Goal: Task Accomplishment & Management: Manage account settings

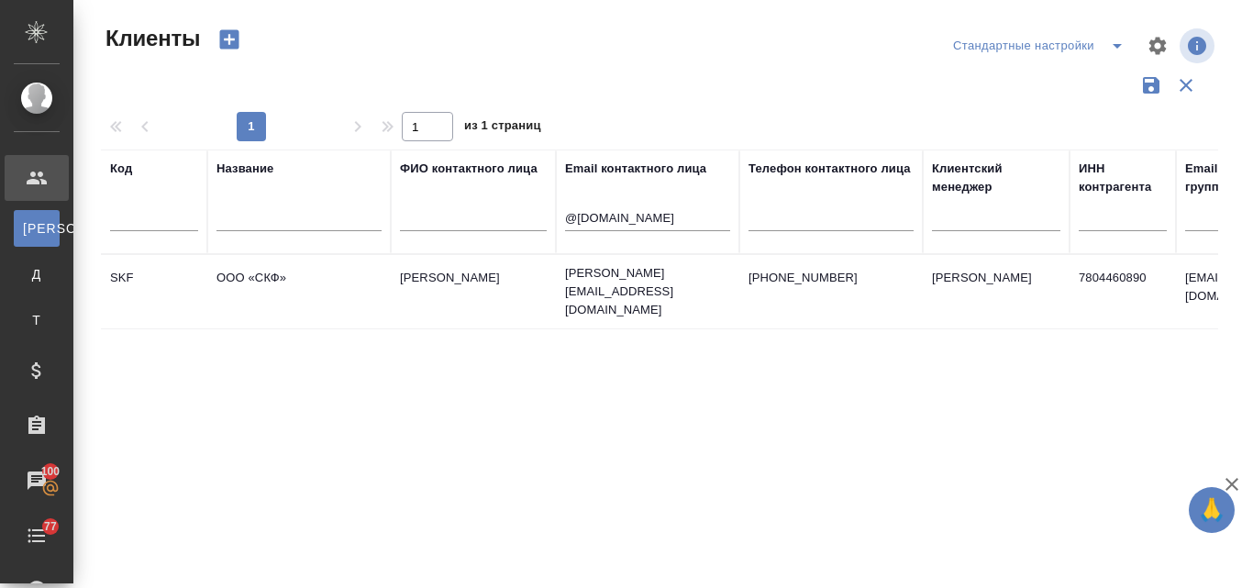
select select "RU"
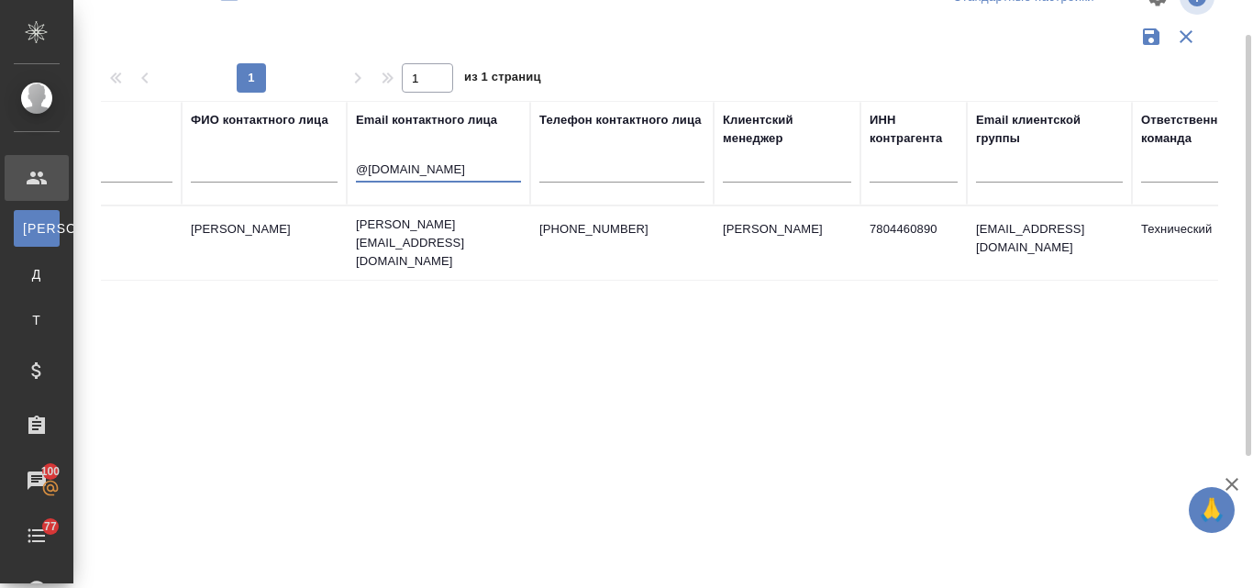
drag, startPoint x: 0, startPoint y: 0, endPoint x: 345, endPoint y: 165, distance: 382.3
click at [345, 165] on tr "Код Название ФИО контактного лица Email контактного лица @tek-kom.ru Телефон ко…" at bounding box center [585, 153] width 1387 height 105
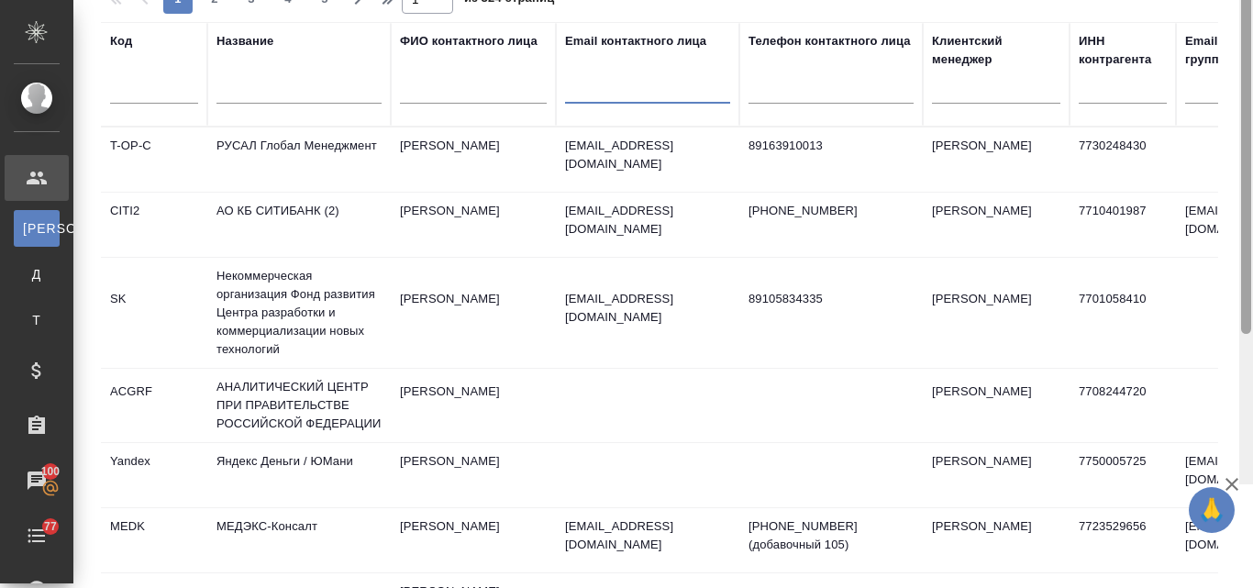
scroll to position [0, 0]
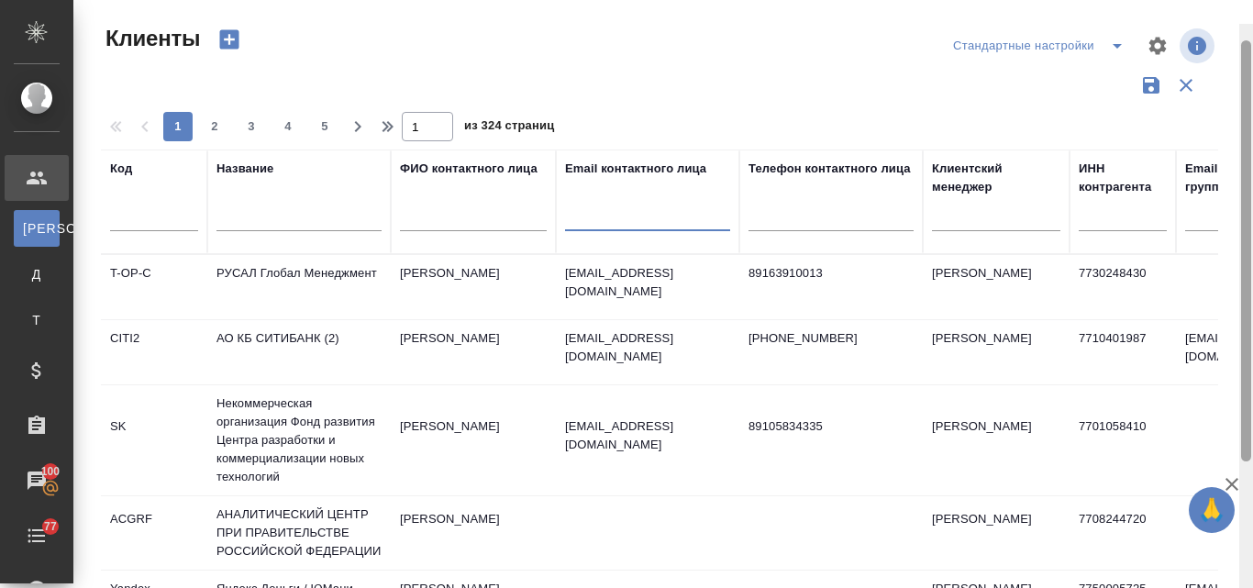
drag, startPoint x: 1248, startPoint y: 263, endPoint x: 1191, endPoint y: -22, distance: 290.8
click at [1191, 0] on html "🙏 .cls-1 fill:#fff; AWATERA Valyaeva Anna Клиенты К Клиенты Д Договоры Т Тендер…" at bounding box center [626, 294] width 1253 height 588
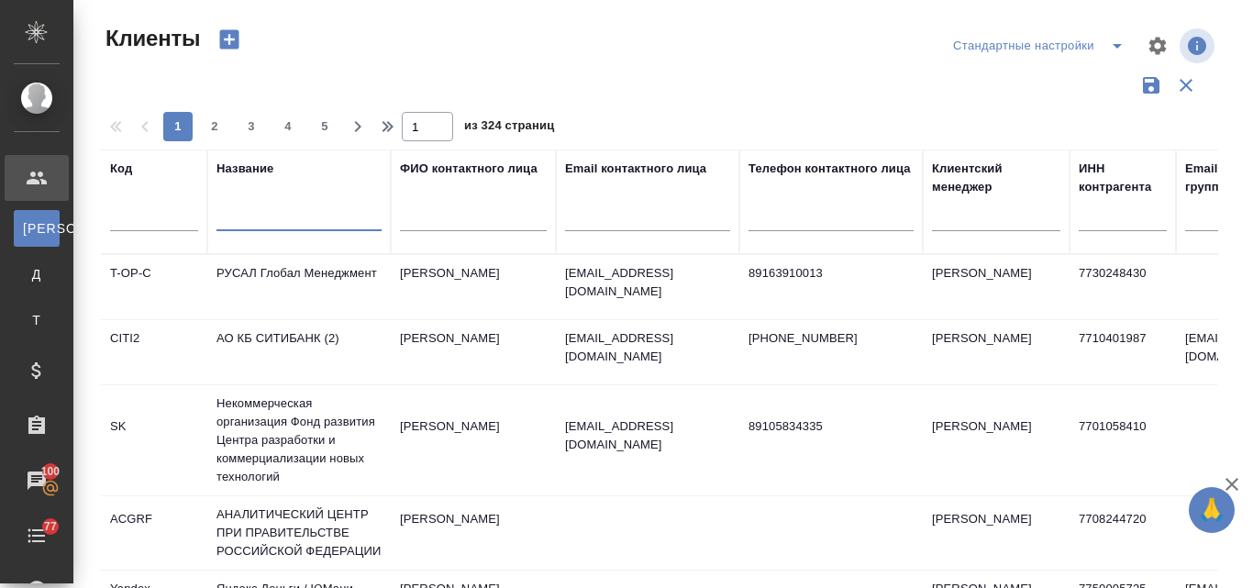
click at [258, 210] on input "text" at bounding box center [298, 219] width 165 height 23
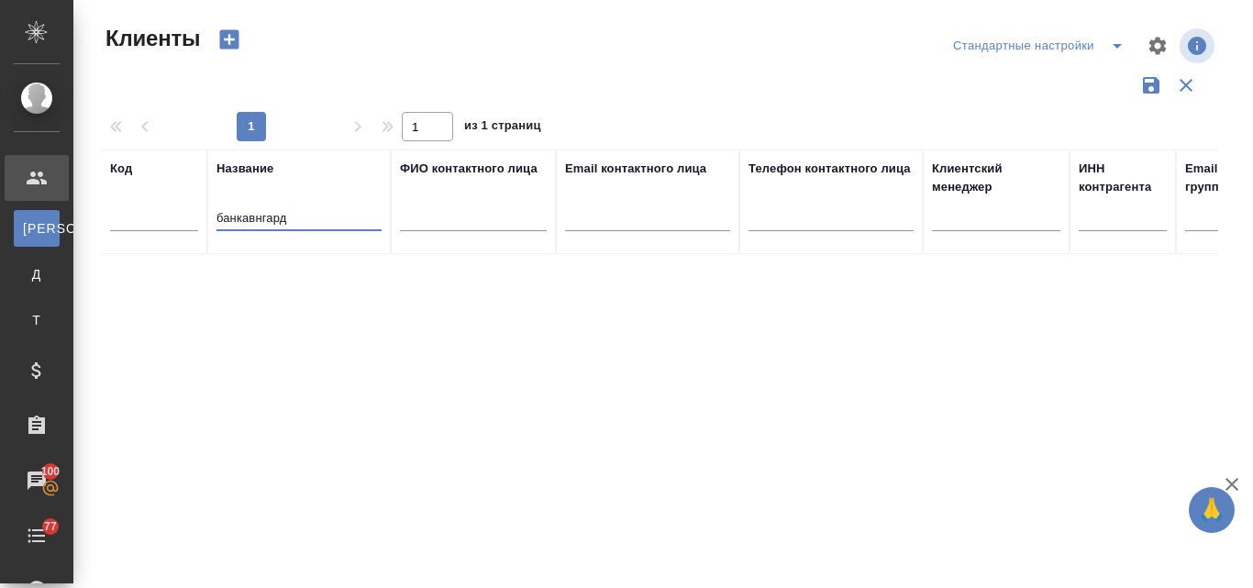
click at [240, 214] on input "банкавнгард" at bounding box center [298, 219] width 165 height 23
click at [256, 217] on input "банк авнгард" at bounding box center [298, 219] width 165 height 23
type input "банк авангард"
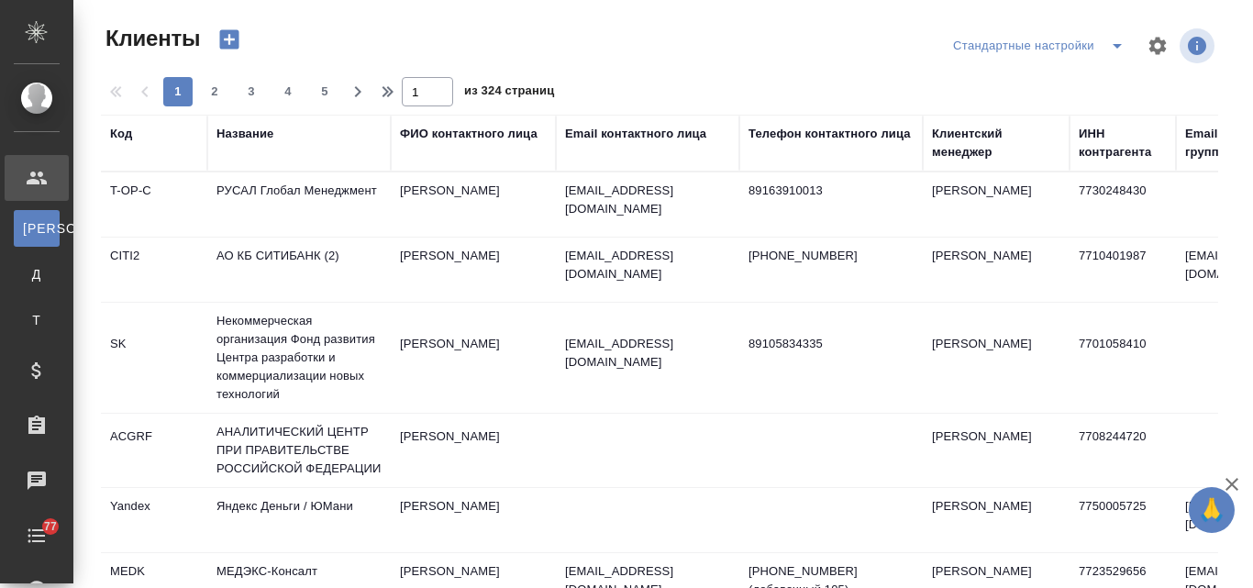
select select "RU"
click at [643, 137] on div "Email контактного лица" at bounding box center [635, 134] width 141 height 18
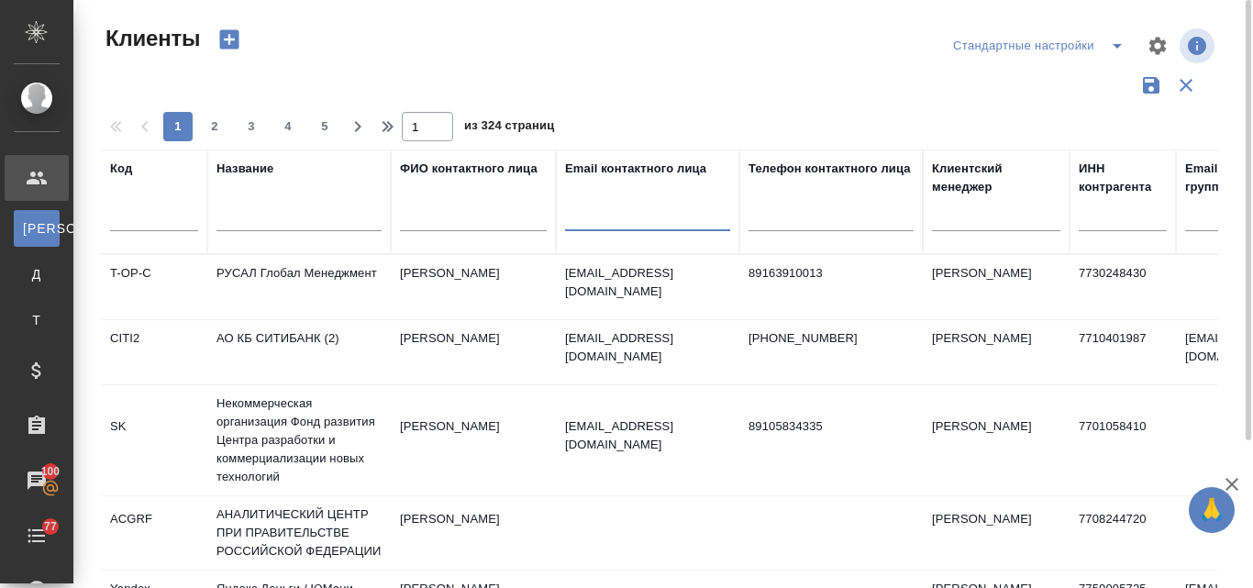
click at [604, 216] on input "text" at bounding box center [647, 219] width 165 height 23
paste input "@avangard.ru"
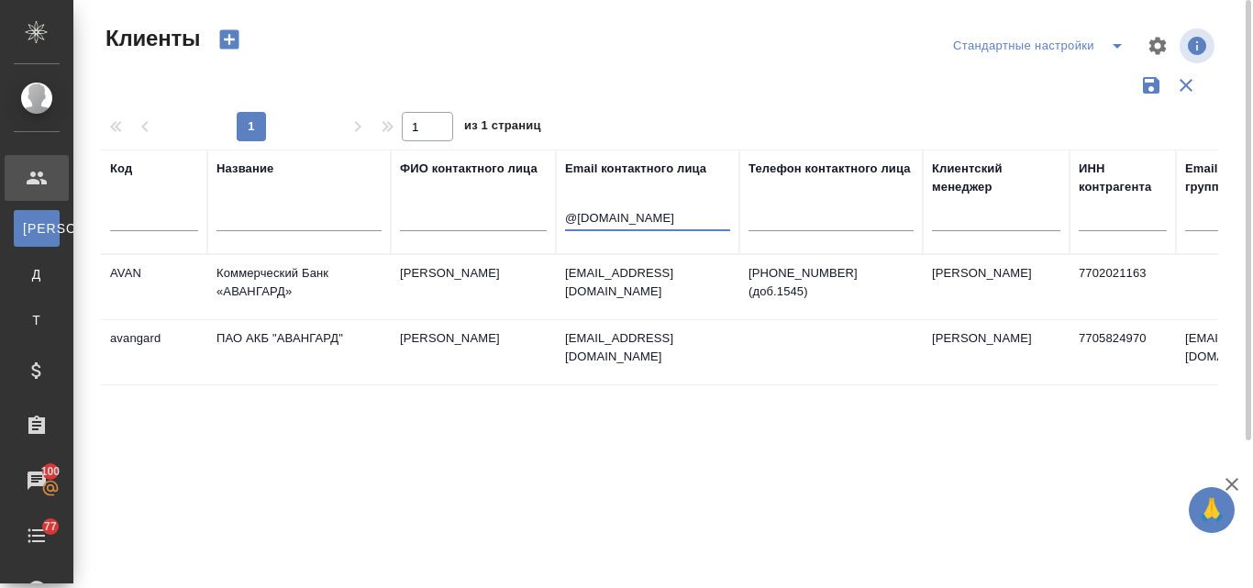
type input "@avangard.ru"
click at [236, 328] on td "ПАО АКБ "АВАНГАРД"" at bounding box center [298, 352] width 183 height 64
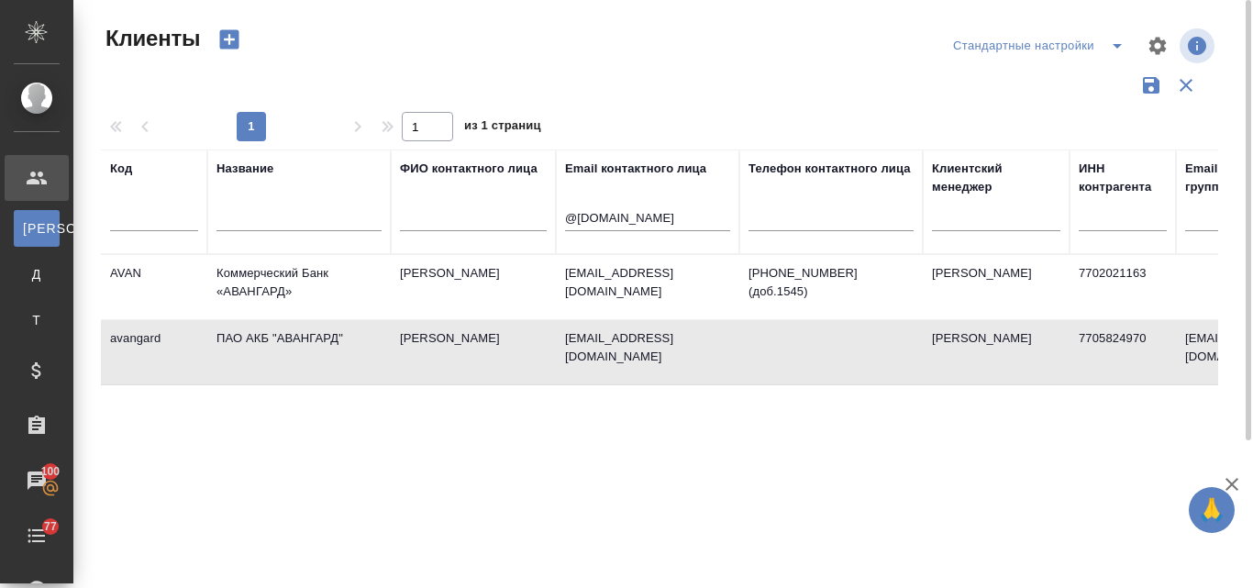
click at [236, 328] on td "ПАО АКБ "АВАНГАРД"" at bounding box center [298, 352] width 183 height 64
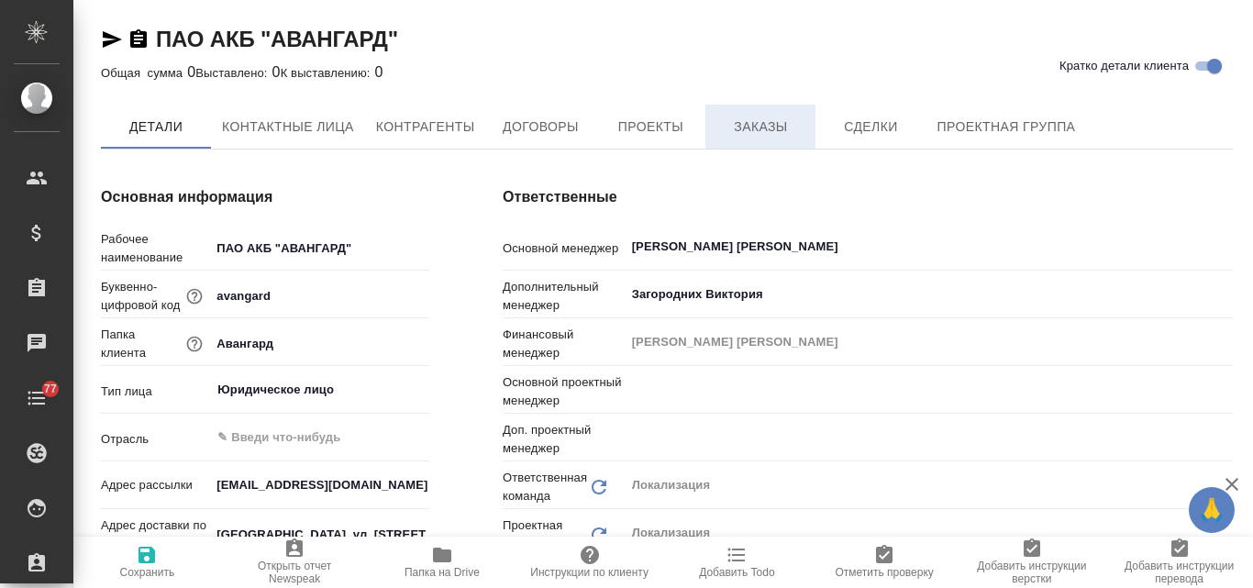
type input "[PERSON_NAME] [PERSON_NAME]"
type input "[PERSON_NAME]"
type textarea "x"
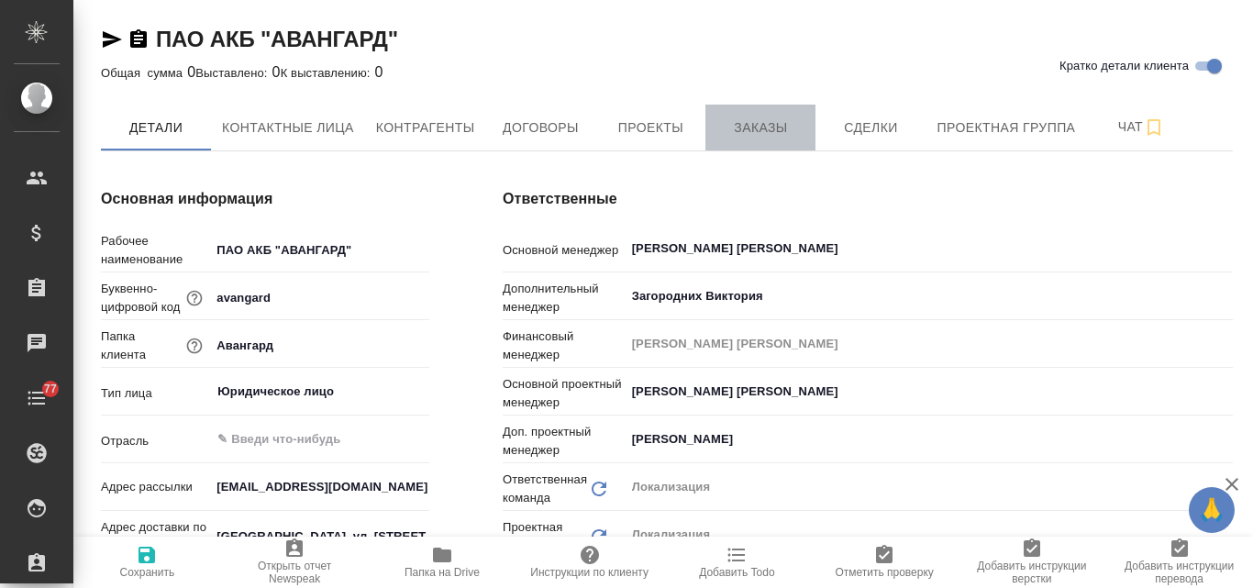
click at [773, 124] on span "Заказы" at bounding box center [760, 127] width 88 height 23
type textarea "x"
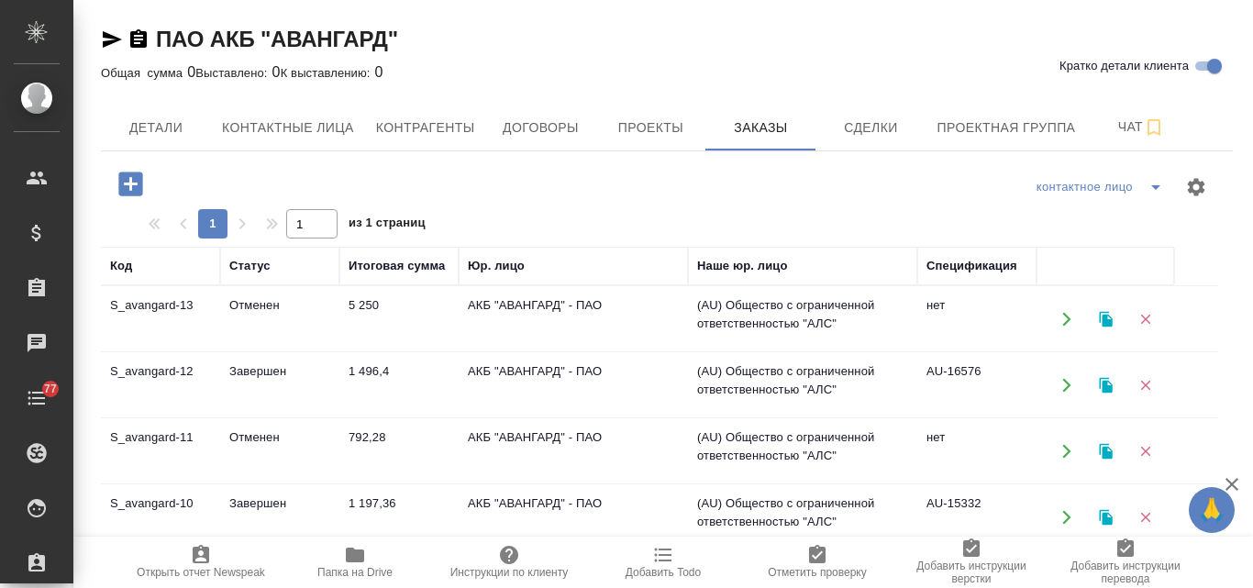
click at [265, 307] on td "Отменен" at bounding box center [279, 319] width 119 height 64
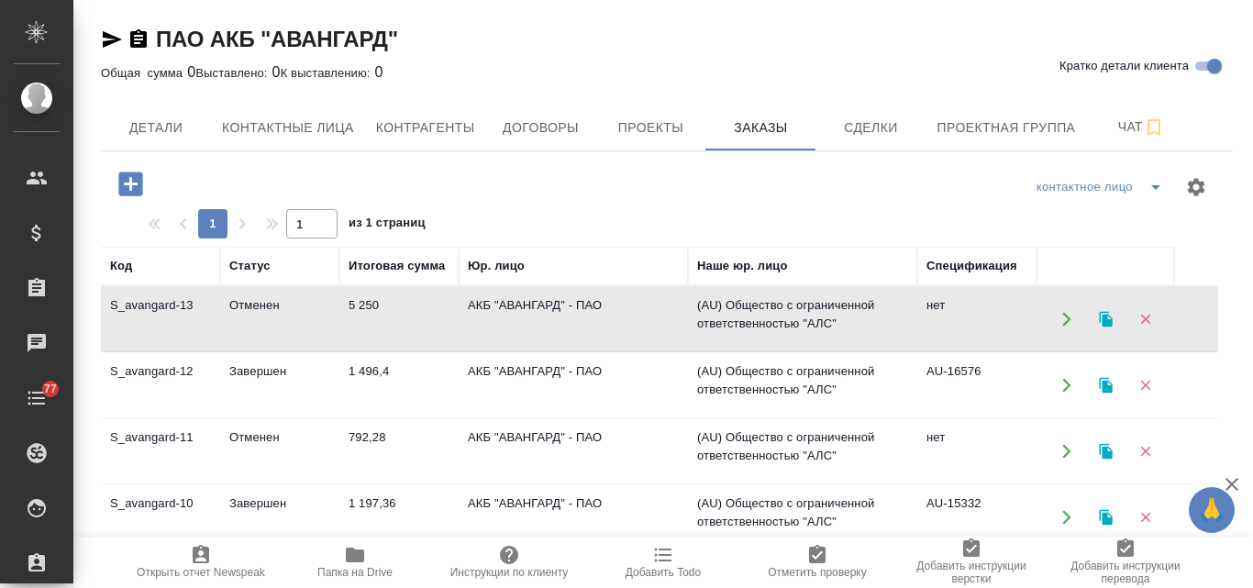
click at [265, 307] on td "Отменен" at bounding box center [279, 319] width 119 height 64
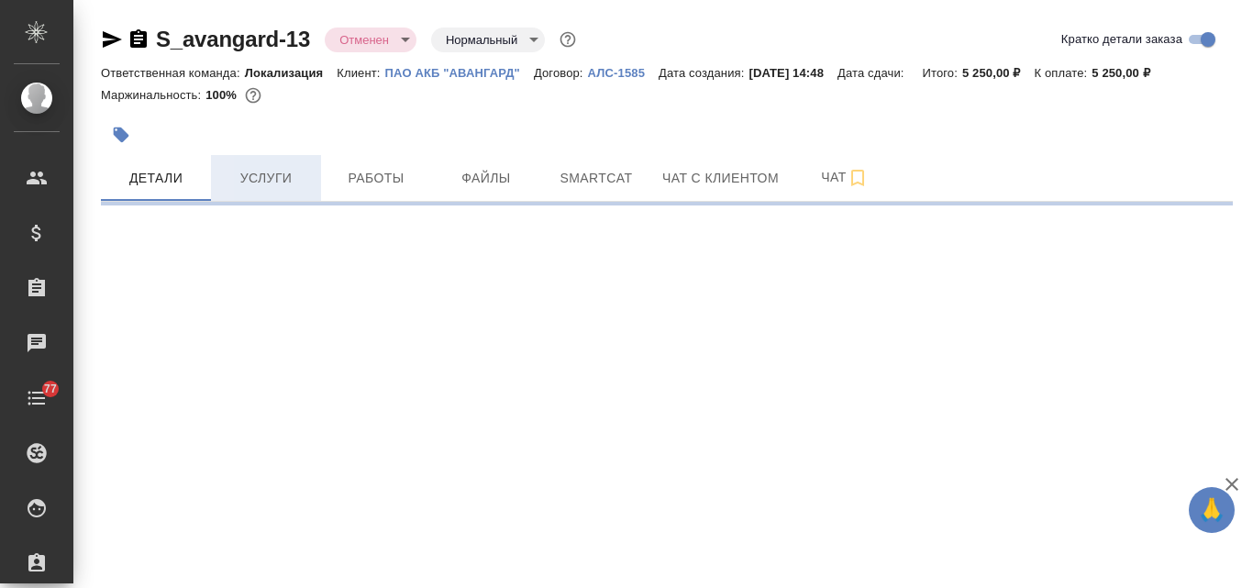
select select "RU"
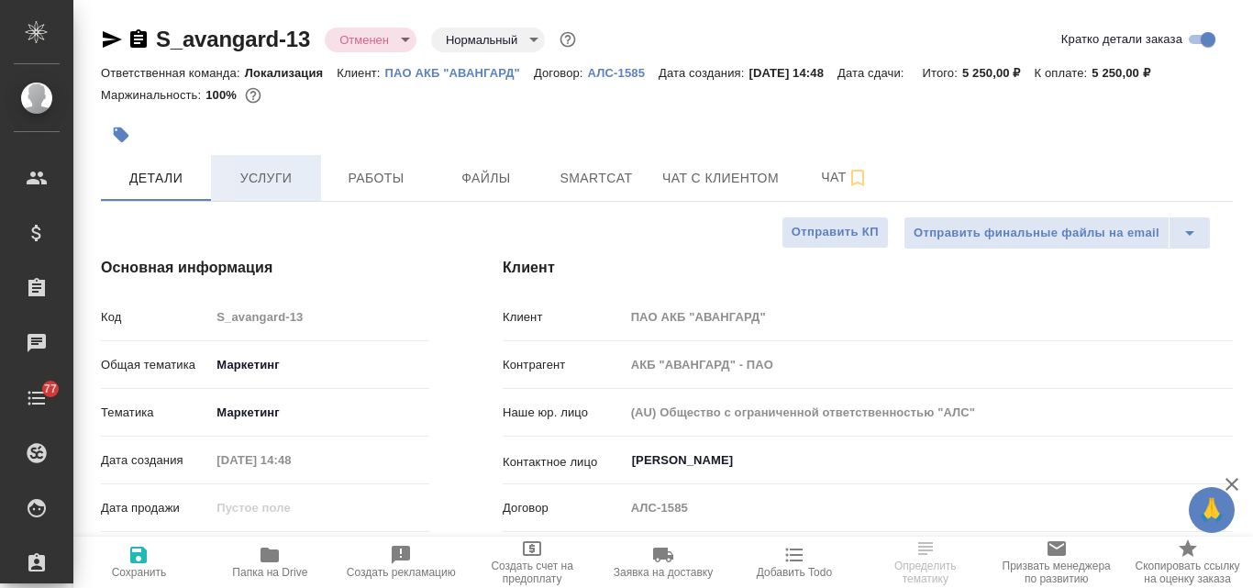
type textarea "x"
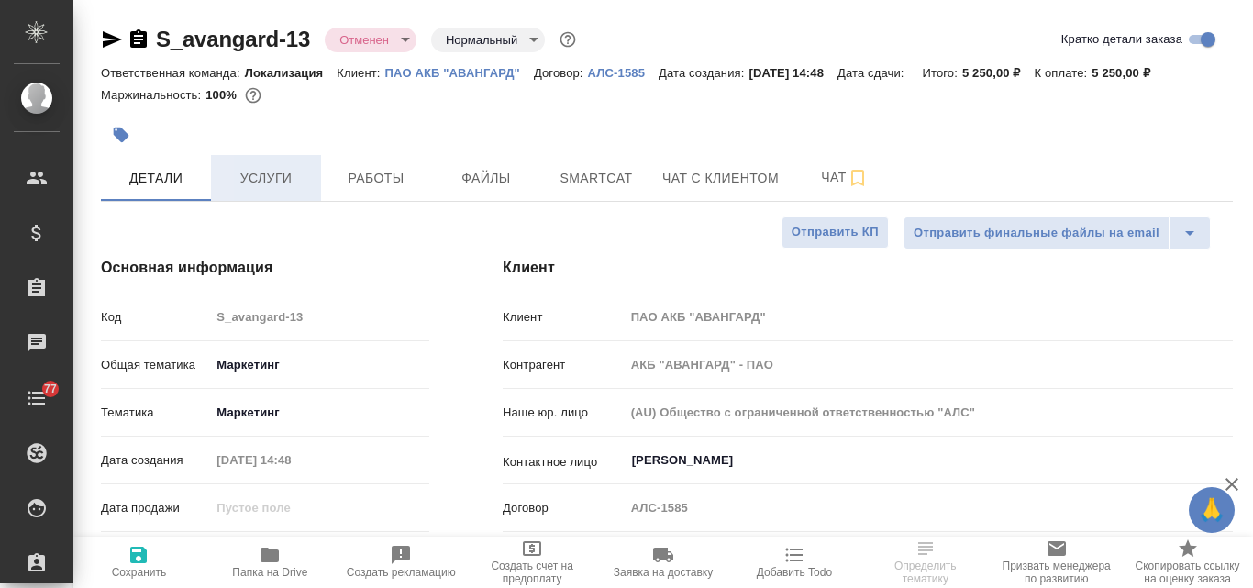
type textarea "x"
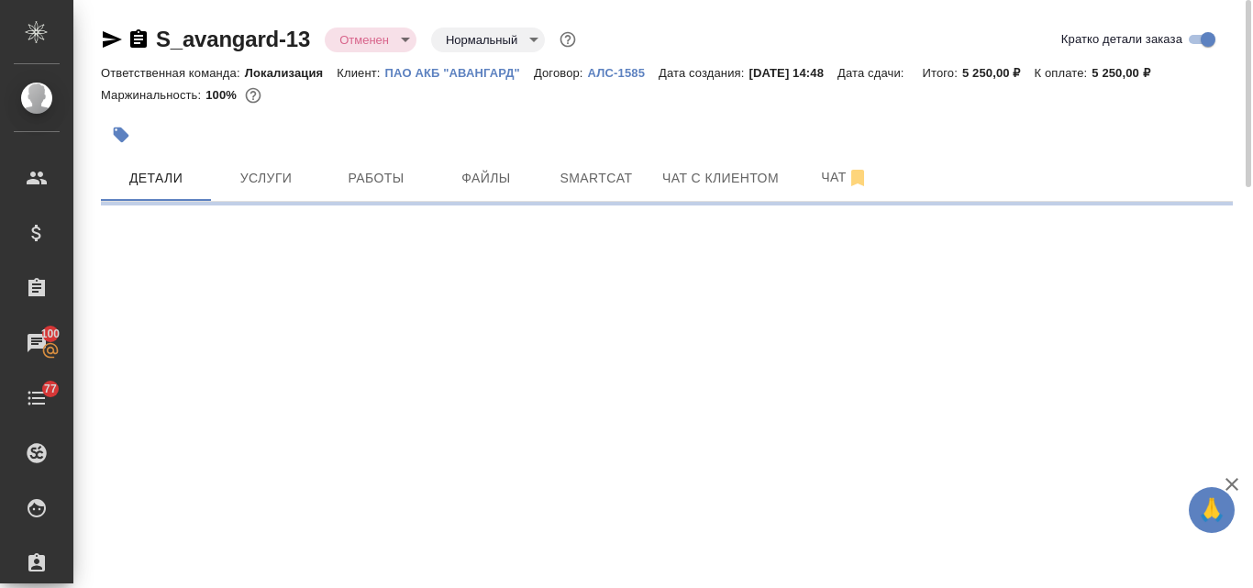
select select "RU"
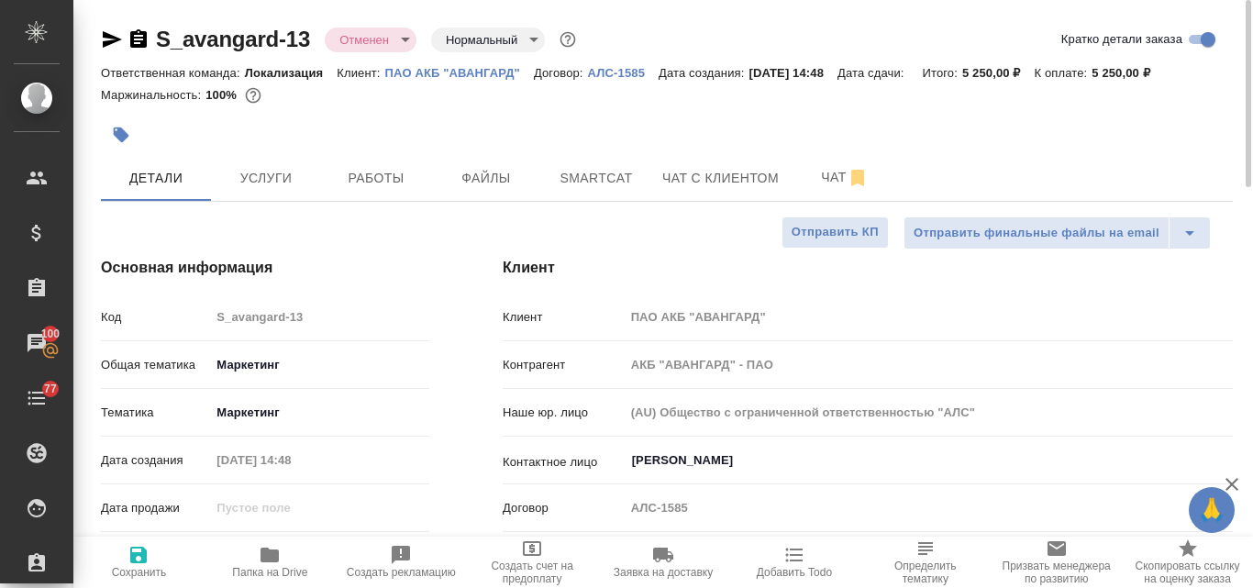
type textarea "x"
click at [105, 44] on icon "button" at bounding box center [112, 39] width 19 height 17
type textarea "x"
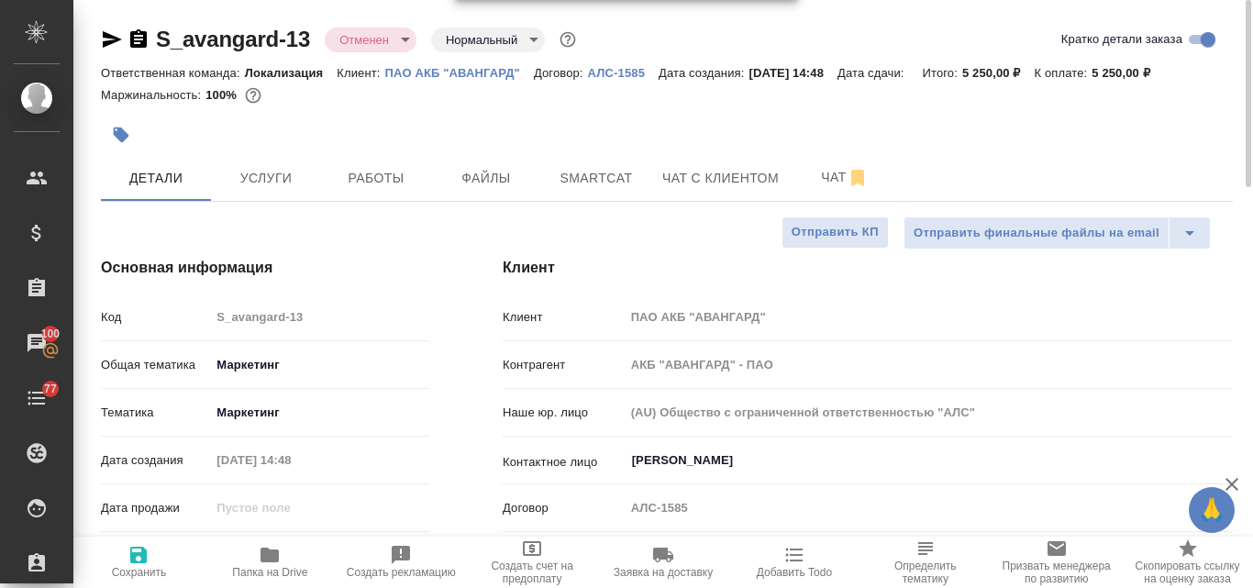
type textarea "x"
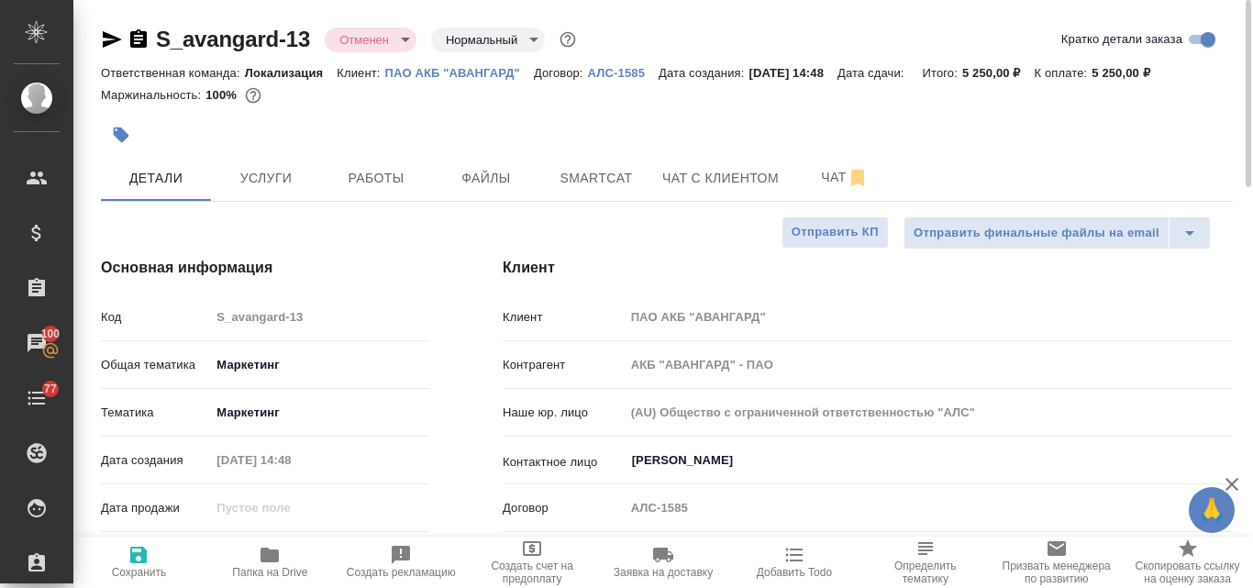
type textarea "x"
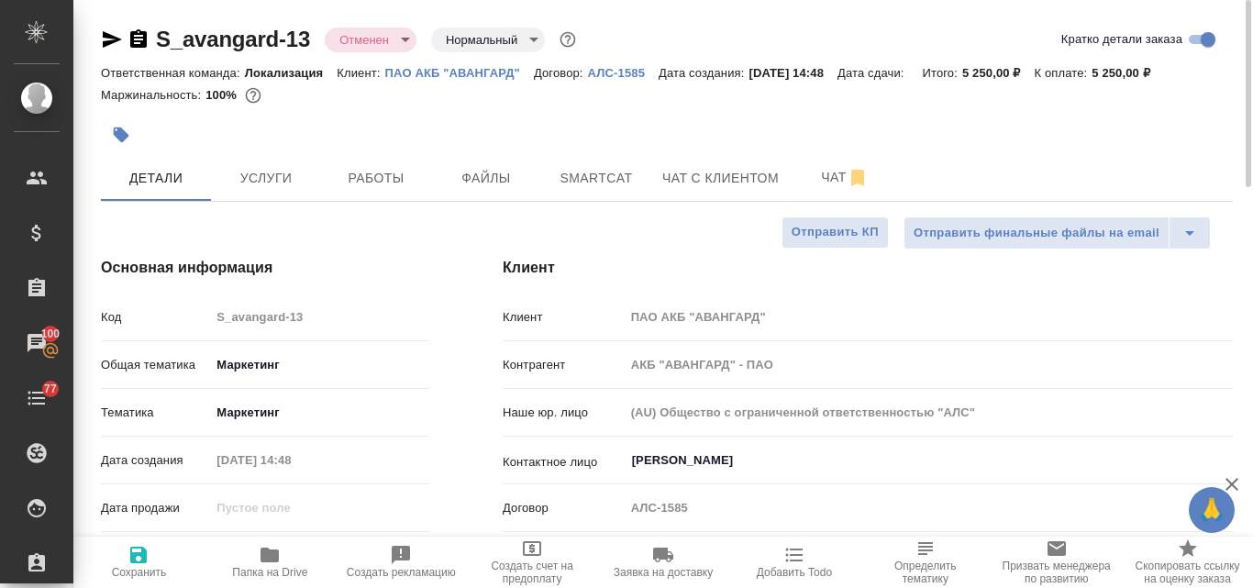
type textarea "x"
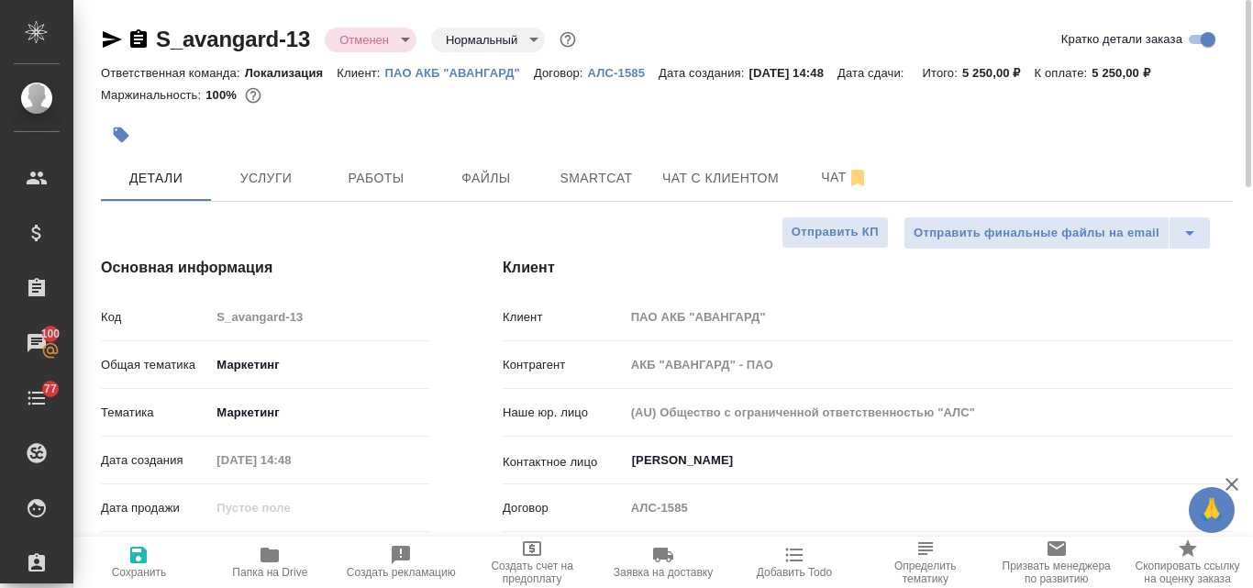
type textarea "x"
click at [500, 187] on span "Файлы" at bounding box center [486, 178] width 88 height 23
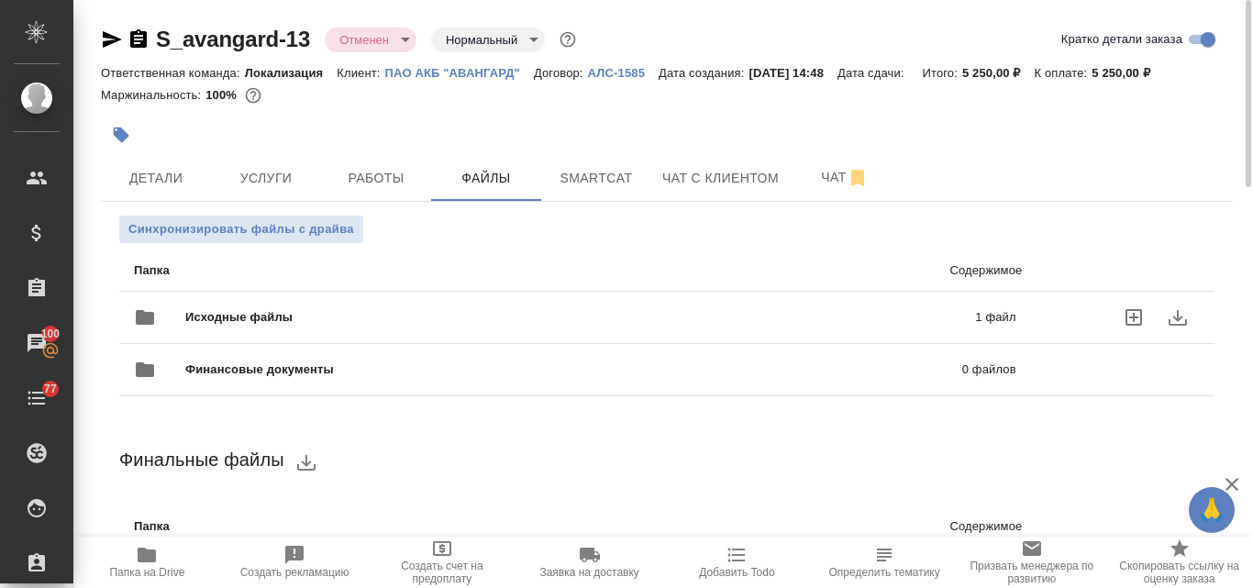
click at [371, 309] on span "Исходные файлы" at bounding box center [409, 317] width 448 height 18
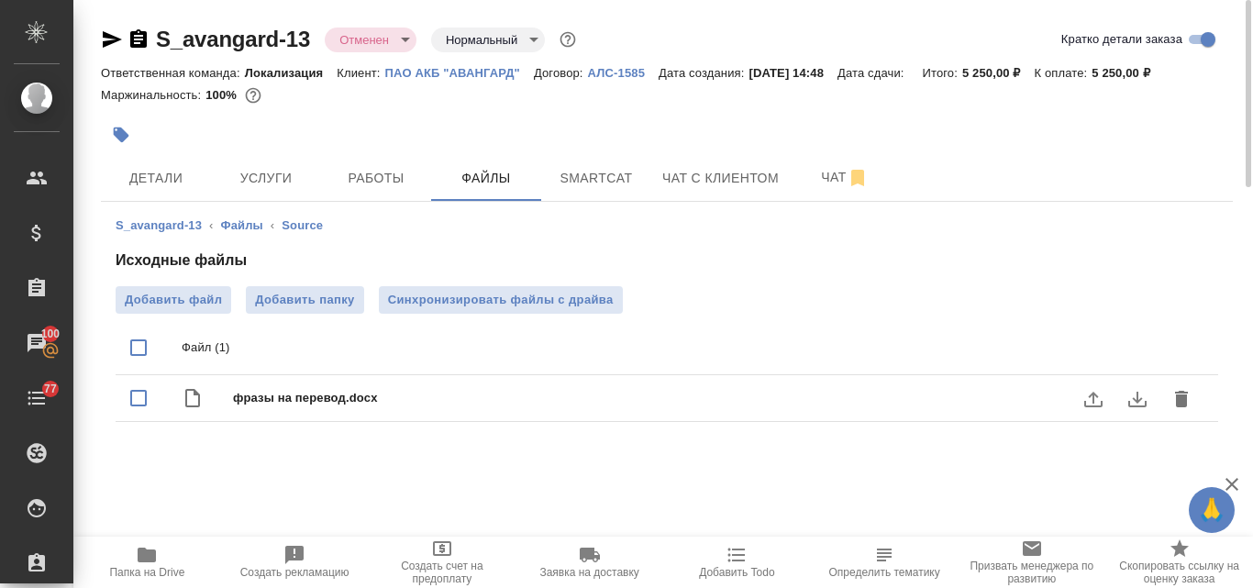
click at [1179, 404] on icon "delete" at bounding box center [1181, 399] width 13 height 17
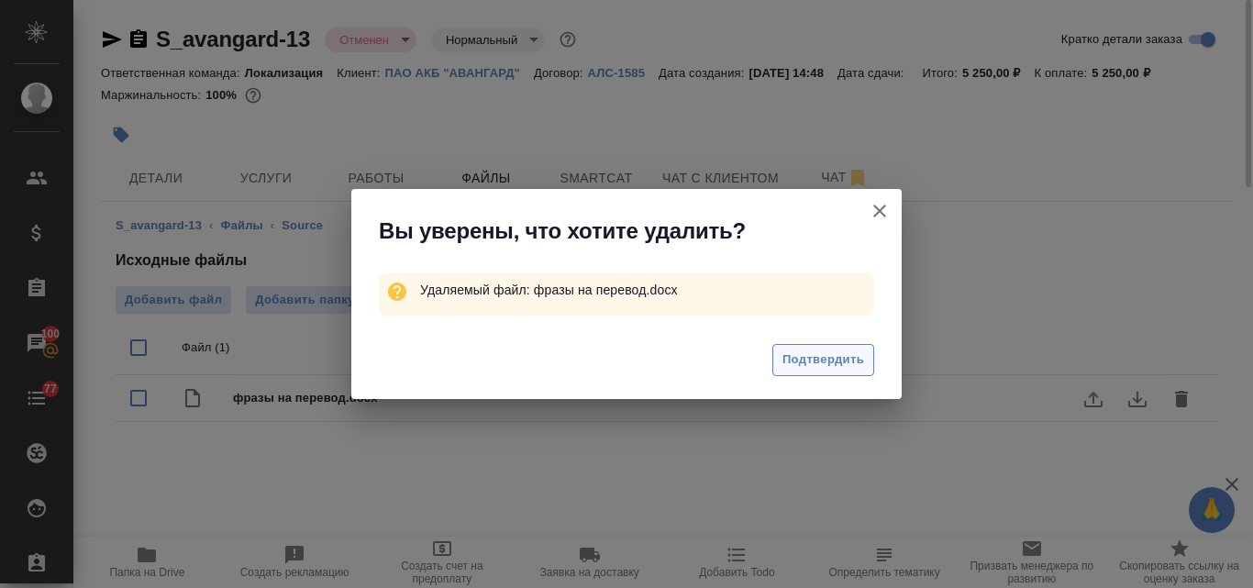
click at [862, 364] on span "Подтвердить" at bounding box center [823, 359] width 82 height 21
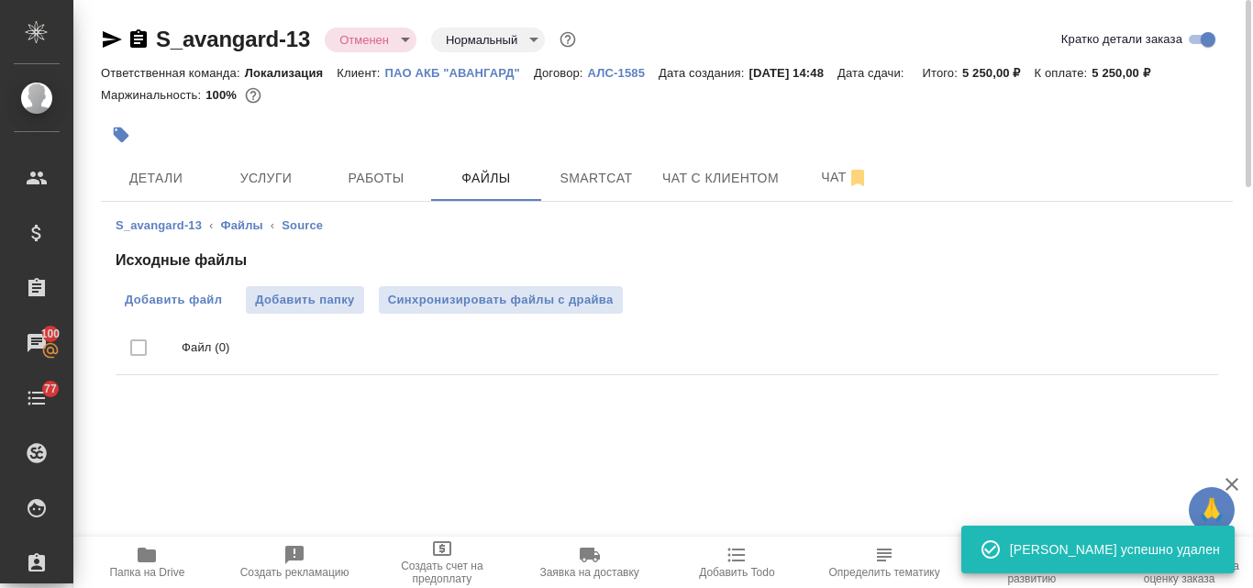
click at [194, 301] on span "Добавить файл" at bounding box center [173, 300] width 97 height 18
click at [0, 0] on input "Добавить файл" at bounding box center [0, 0] width 0 height 0
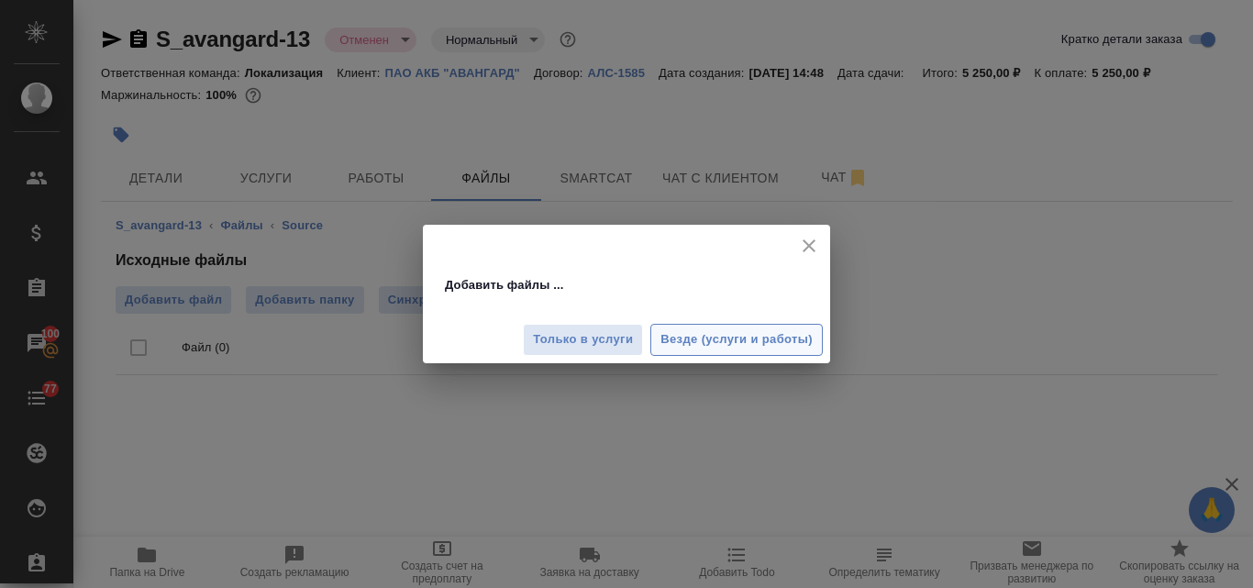
click at [733, 337] on span "Везде (услуги и работы)" at bounding box center [736, 339] width 152 height 21
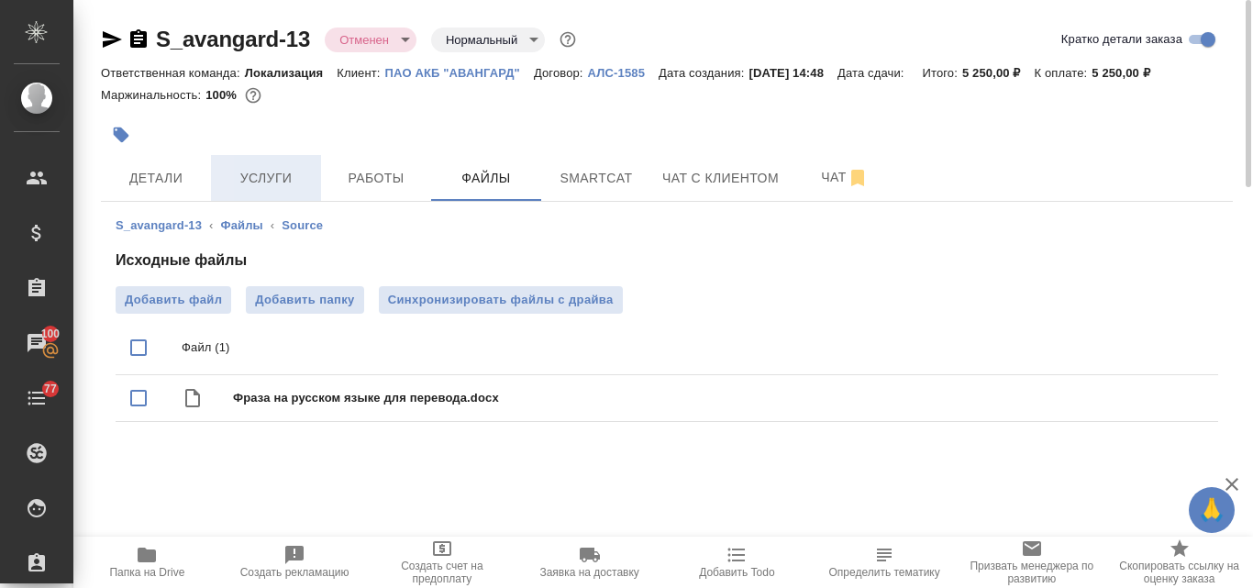
click at [247, 174] on span "Услуги" at bounding box center [266, 178] width 88 height 23
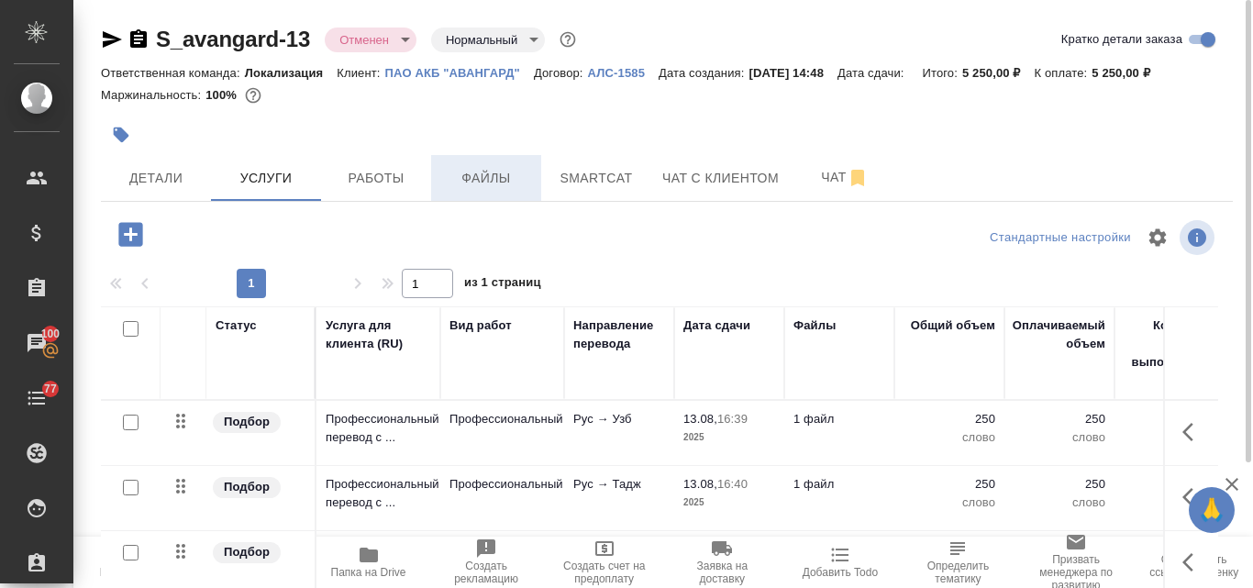
click at [492, 182] on span "Файлы" at bounding box center [486, 178] width 88 height 23
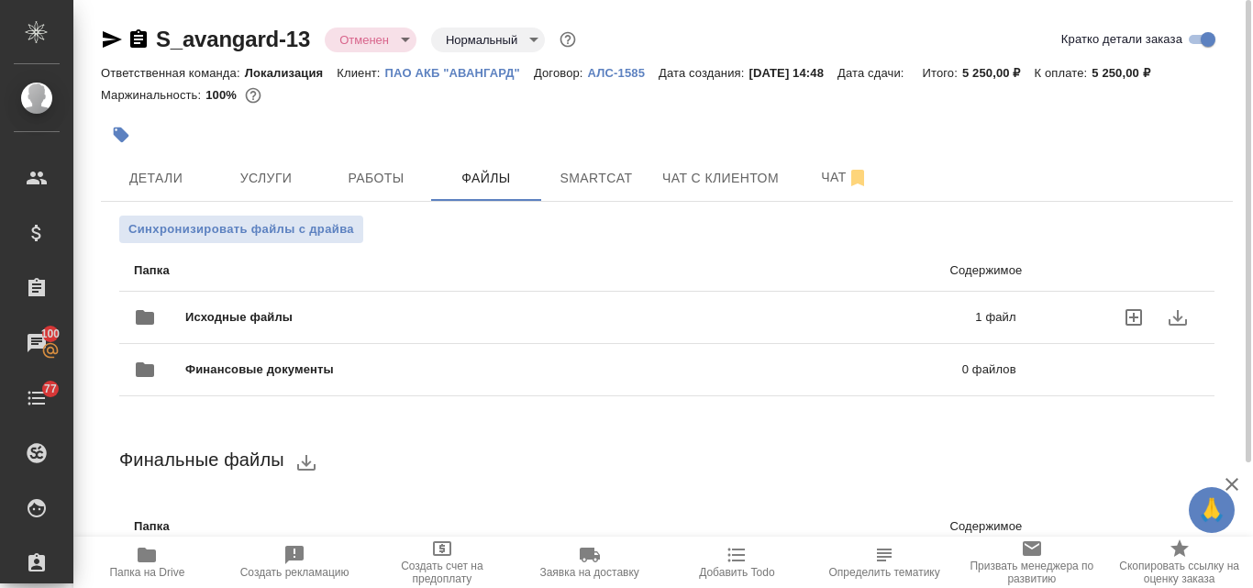
click at [367, 327] on div "Исходные файлы 1 файл" at bounding box center [575, 317] width 882 height 44
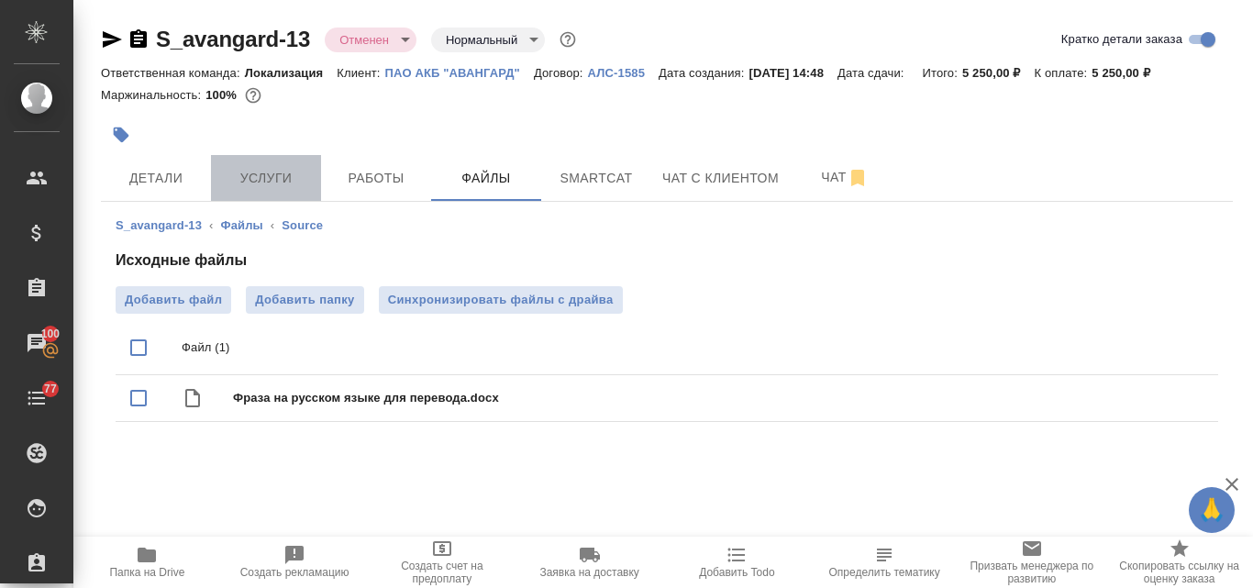
click at [279, 183] on span "Услуги" at bounding box center [266, 178] width 88 height 23
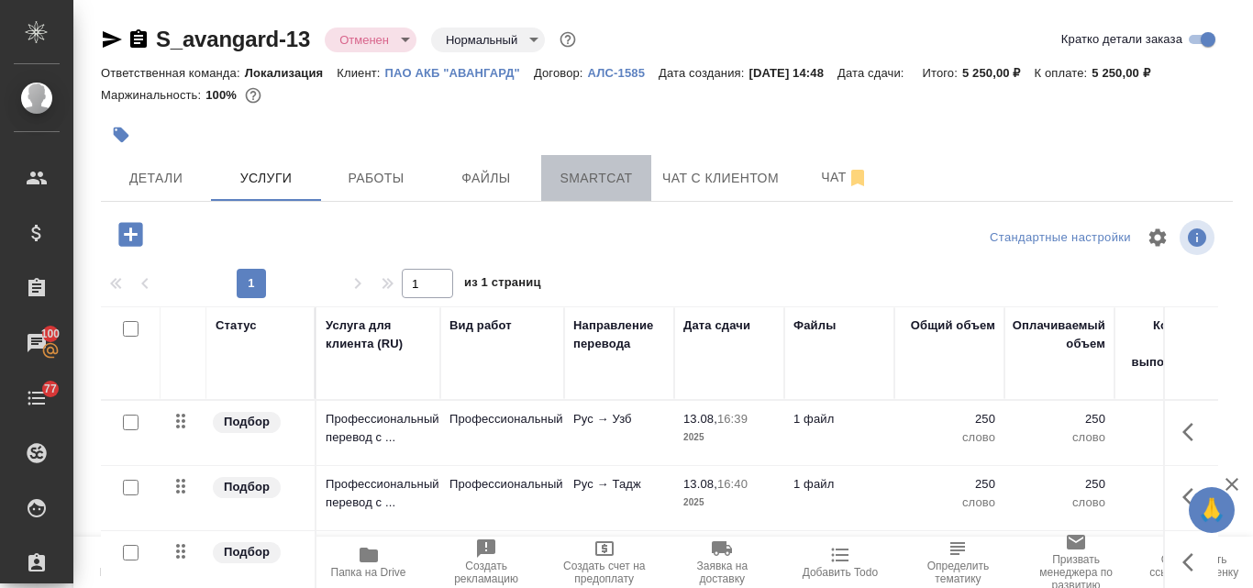
click at [603, 177] on span "Smartcat" at bounding box center [596, 178] width 88 height 23
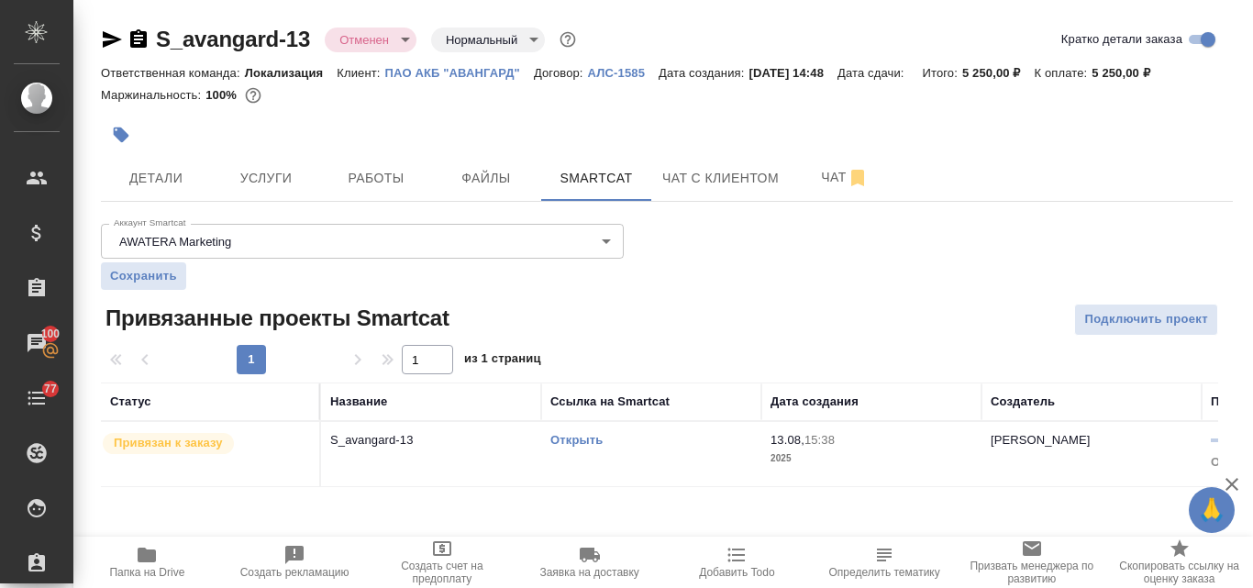
click at [574, 444] on link "Открыть" at bounding box center [576, 440] width 52 height 14
click at [171, 169] on span "Детали" at bounding box center [156, 178] width 88 height 23
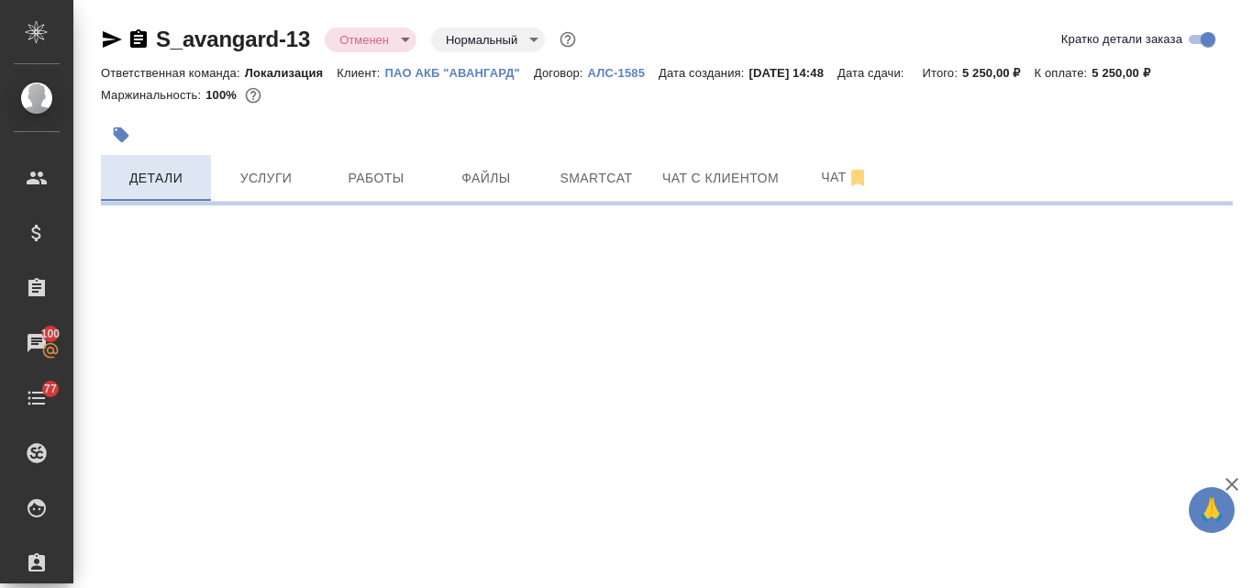
select select "RU"
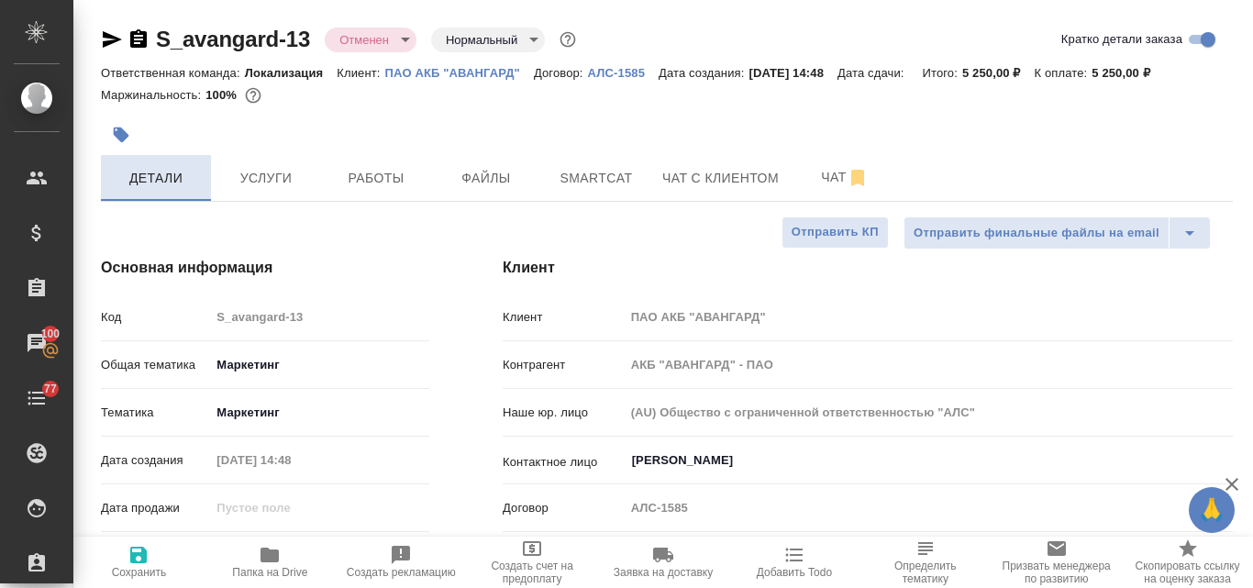
type textarea "x"
click at [117, 39] on icon "button" at bounding box center [112, 39] width 19 height 17
type textarea "x"
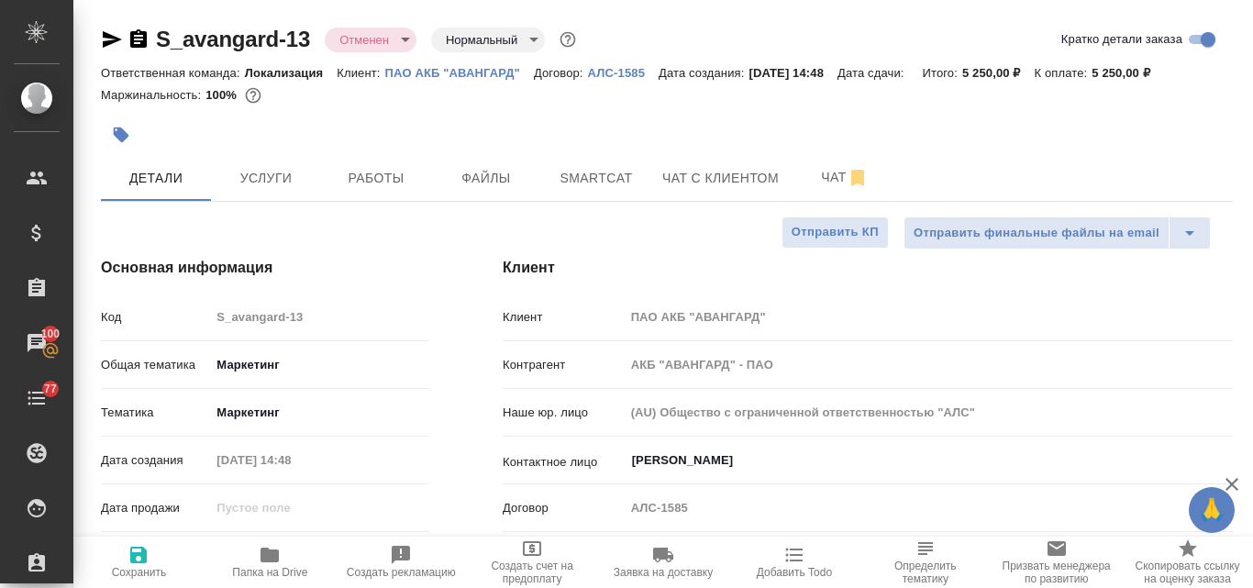
type textarea "x"
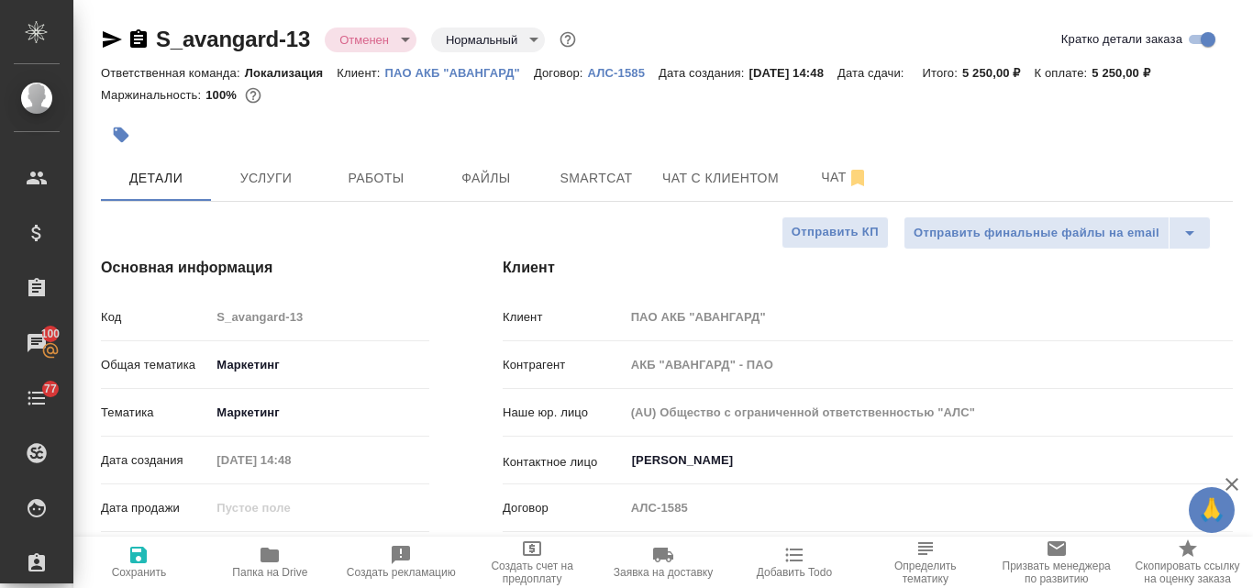
click at [274, 558] on icon "button" at bounding box center [269, 555] width 18 height 15
type textarea "x"
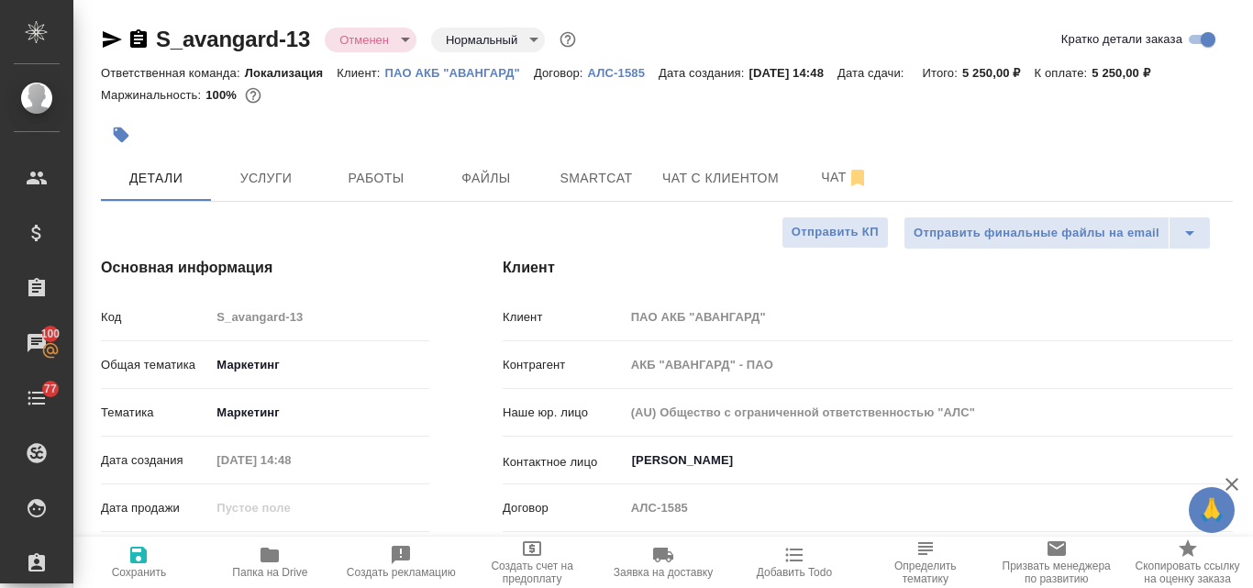
type textarea "x"
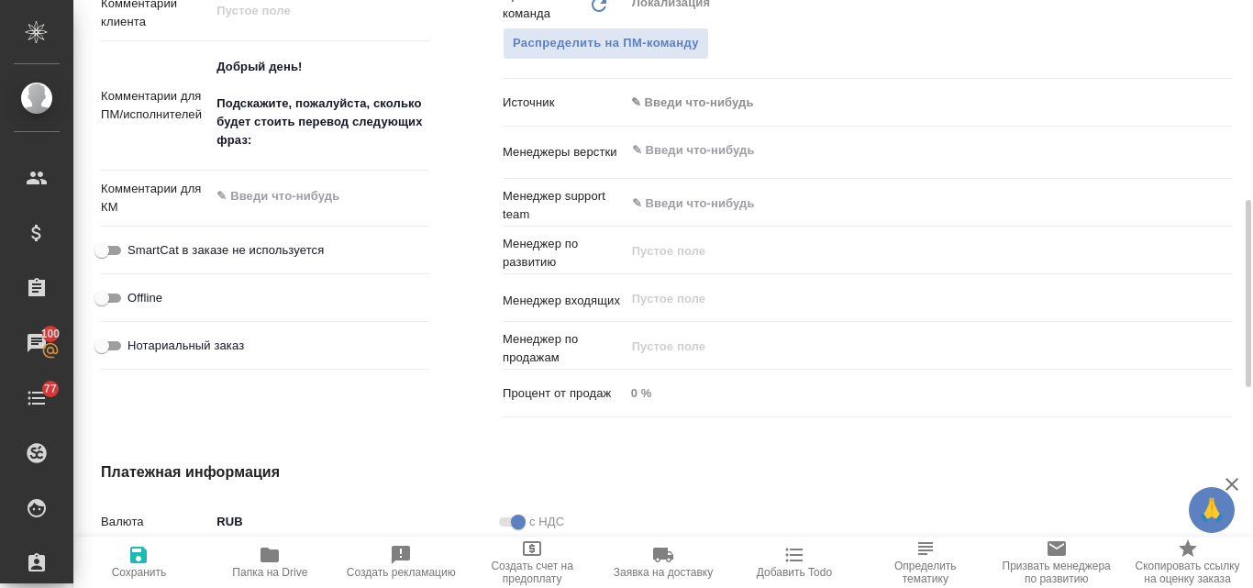
scroll to position [734, 0]
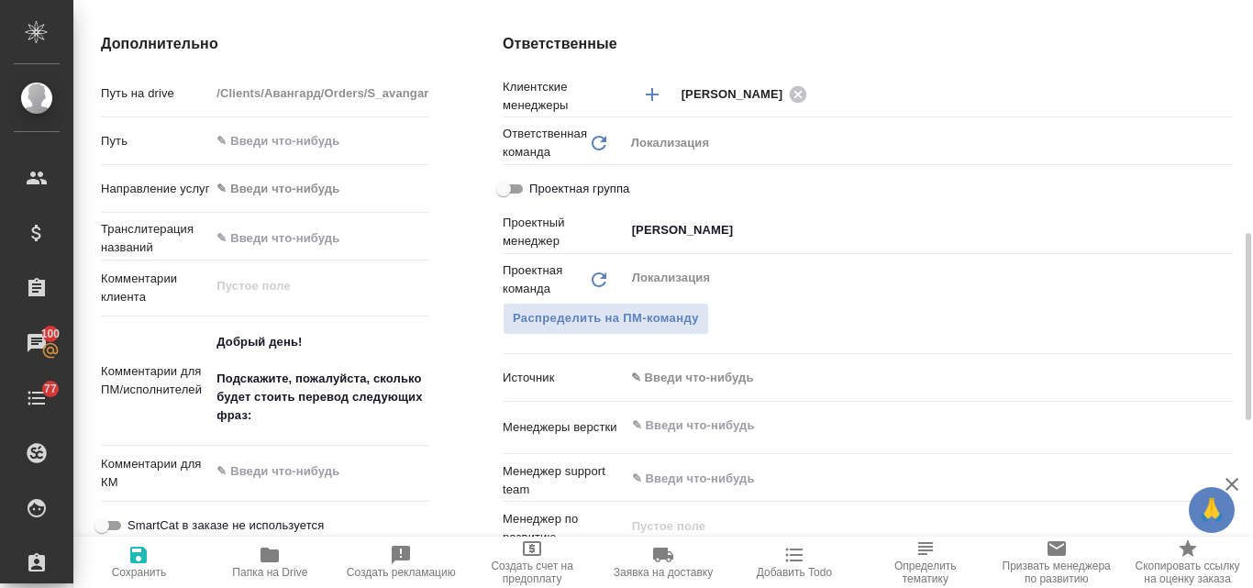
type textarea "x"
click at [291, 379] on textarea "Добрый день! Подскажите, пожалуйста, сколько будет стоить перевод следующих фра…" at bounding box center [319, 378] width 219 height 105
click at [277, 422] on textarea "Добрый день! Подскажите, пожалуйста, сколько будет стоить перевод следующих фра…" at bounding box center [319, 379] width 217 height 105
type textarea "Добрый день! Подскажите, пожалуйста, сколько будет стоить перевод следующих фра…"
type textarea "x"
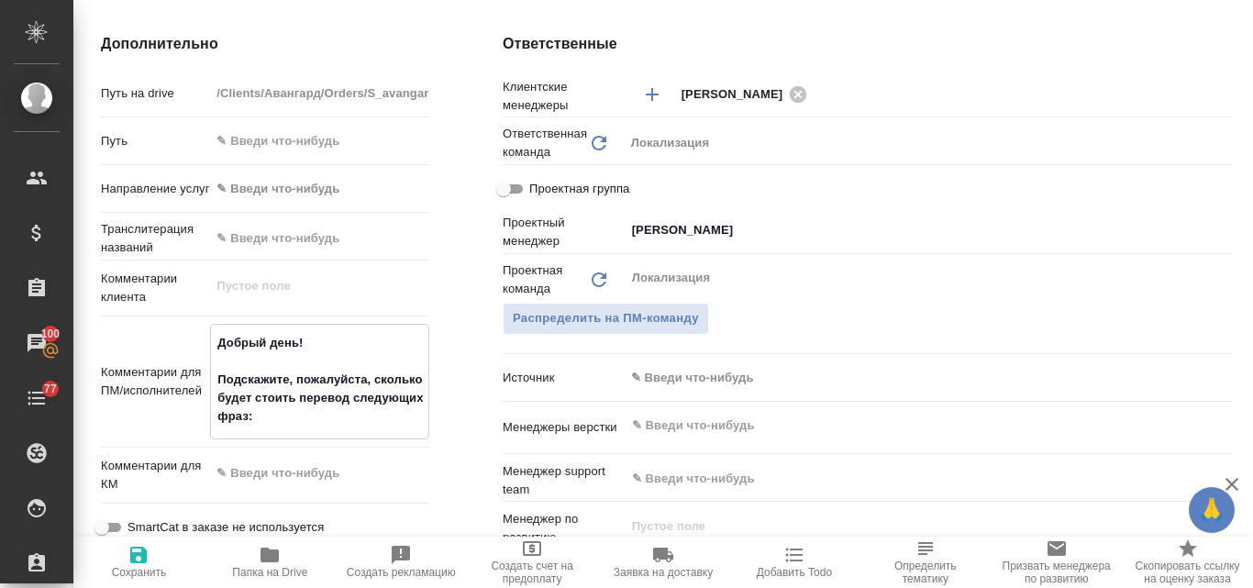
type textarea "x"
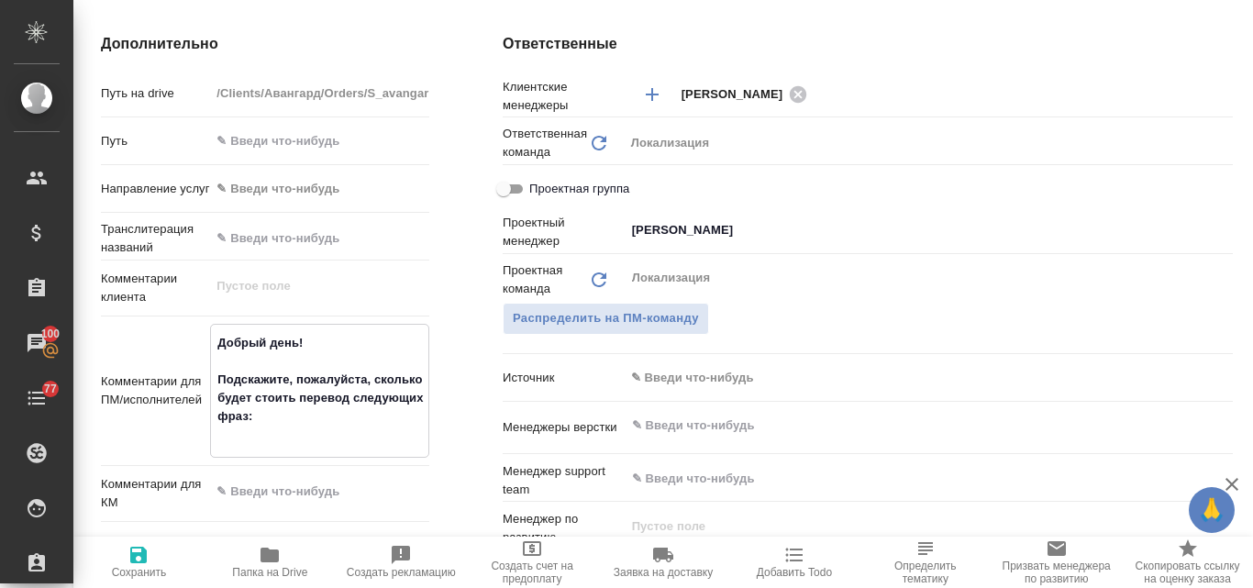
type textarea "Добрый день! Подскажите, пожалуйста, сколько будет стоить перевод следующих фра…"
type textarea "x"
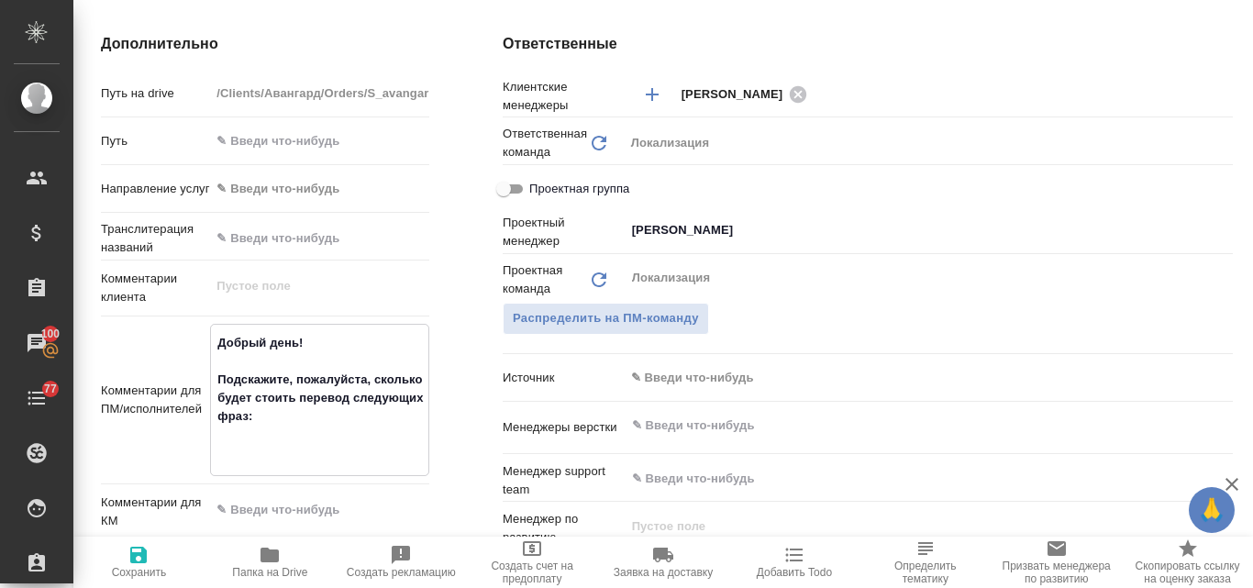
type textarea "Добрый день! Подскажите, пожалуйста, сколько будет стоить перевод следующих фра…"
type textarea "x"
type textarea "Добрый день! Подскажите, пожалуйста, сколько будет стоить перевод следующих фра…"
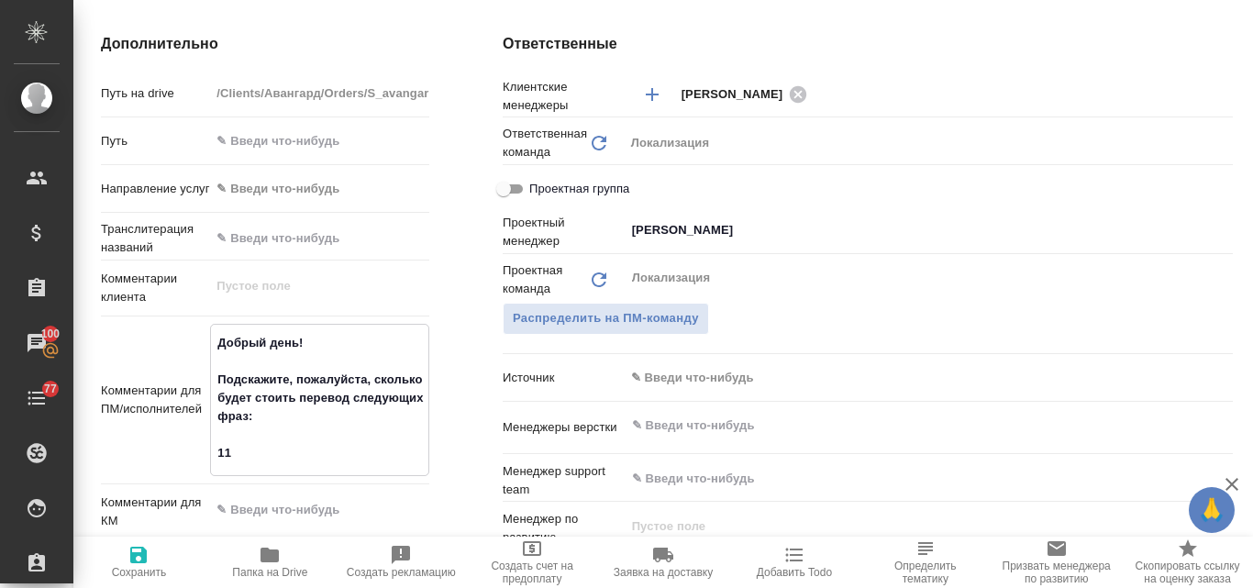
type textarea "x"
type textarea "Добрый день! Подскажите, пожалуйста, сколько будет стоить перевод следующих фра…"
type textarea "x"
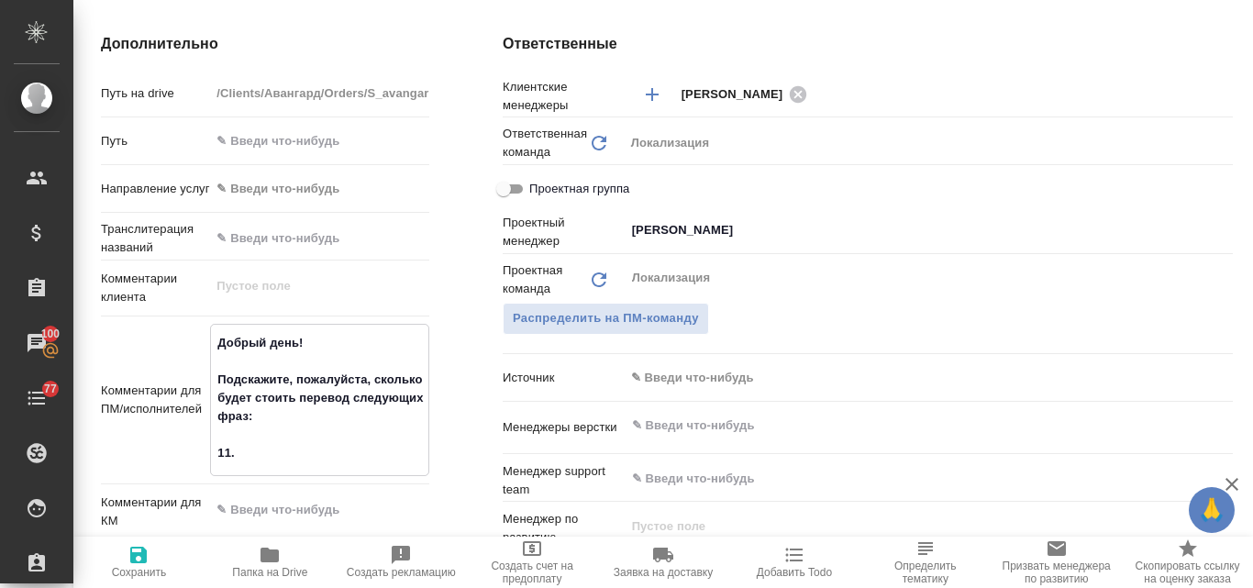
type textarea "x"
type textarea "Добрый день! Подскажите, пожалуйста, сколько будет стоить перевод следующих фра…"
type textarea "x"
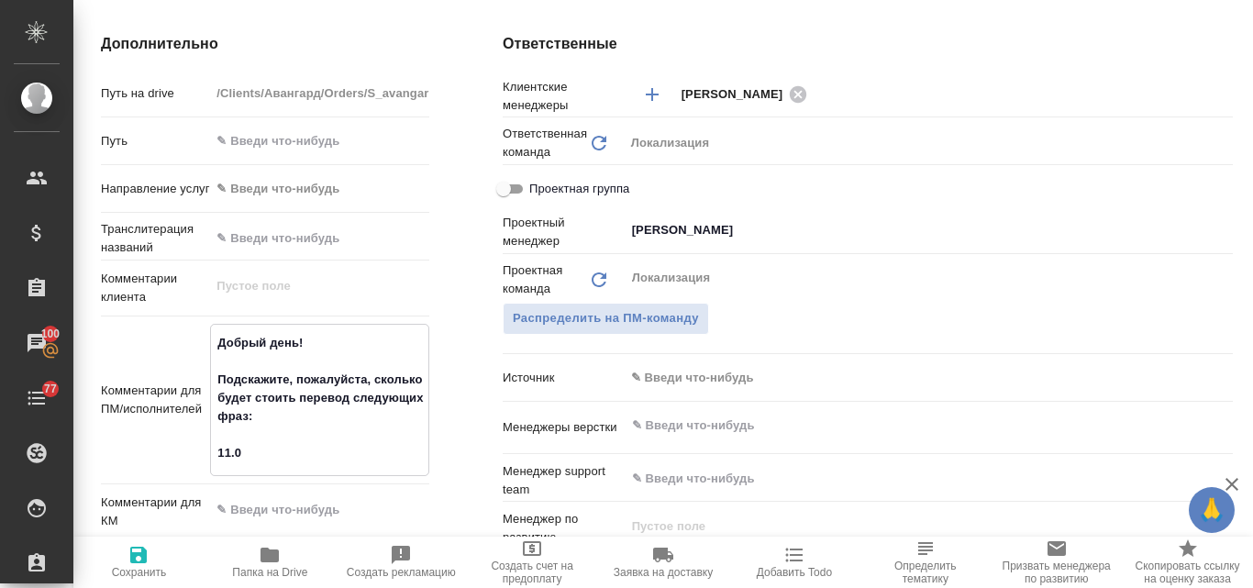
type textarea "x"
type textarea "Добрый день! Подскажите, пожалуйста, сколько будет стоить перевод следующих фра…"
type textarea "x"
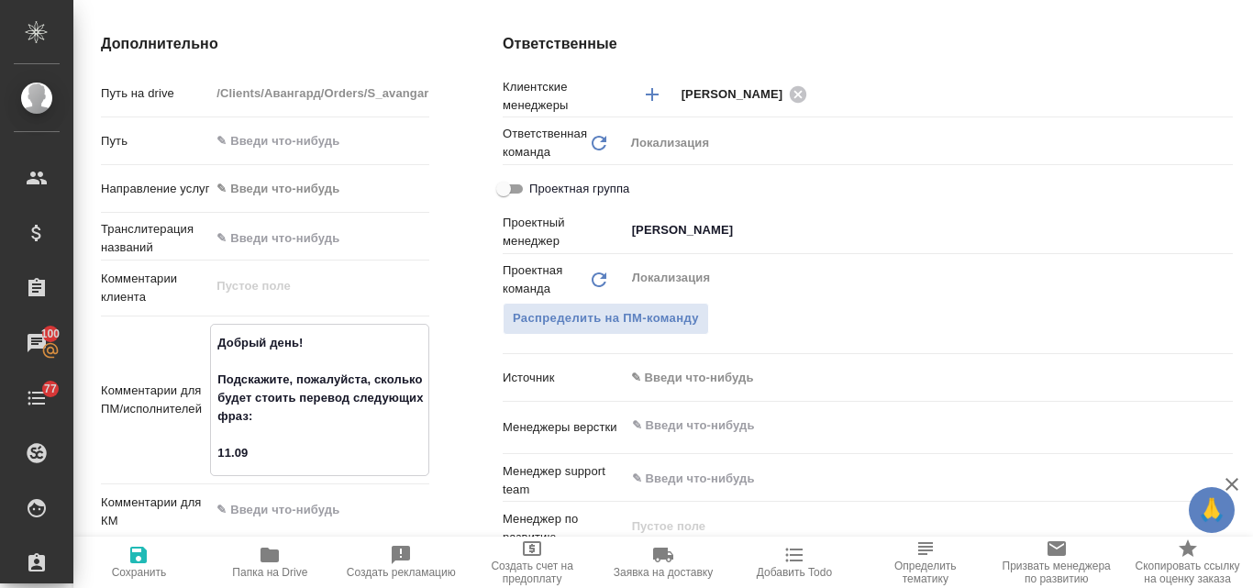
type textarea "Добрый день! Подскажите, пожалуйста, сколько будет стоить перевод следующих фра…"
type textarea "x"
paste textarea "Анна, добрый день. Мы наконец-то определились с окончательными фразами для пере…"
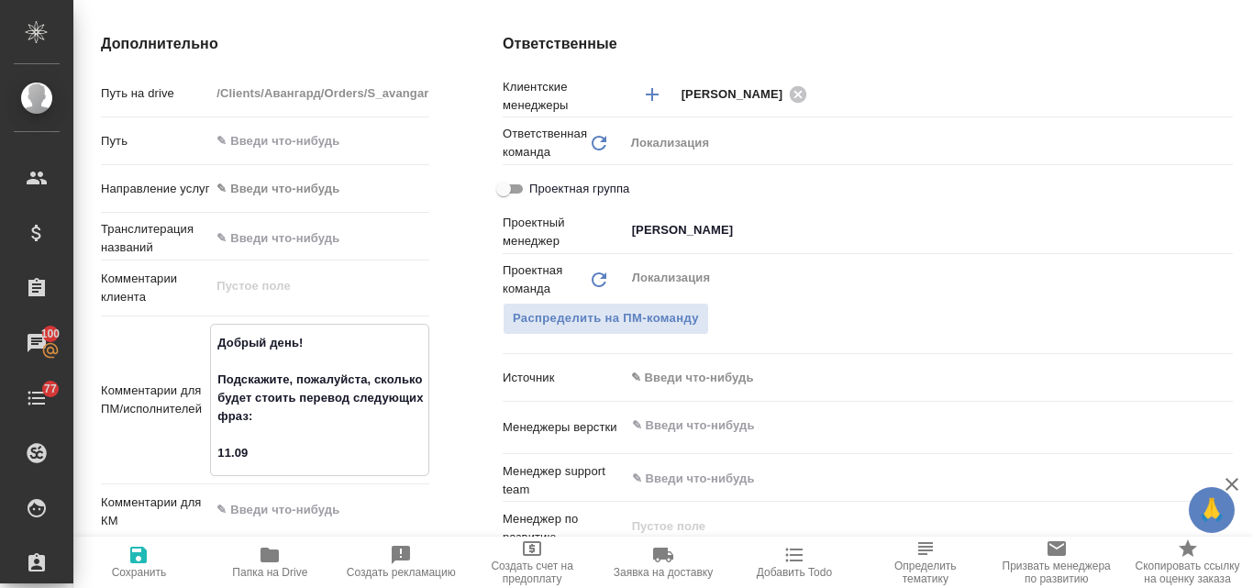
type textarea "Добрый день! Подскажите, пожалуйста, сколько будет стоить перевод следующих фра…"
type textarea "x"
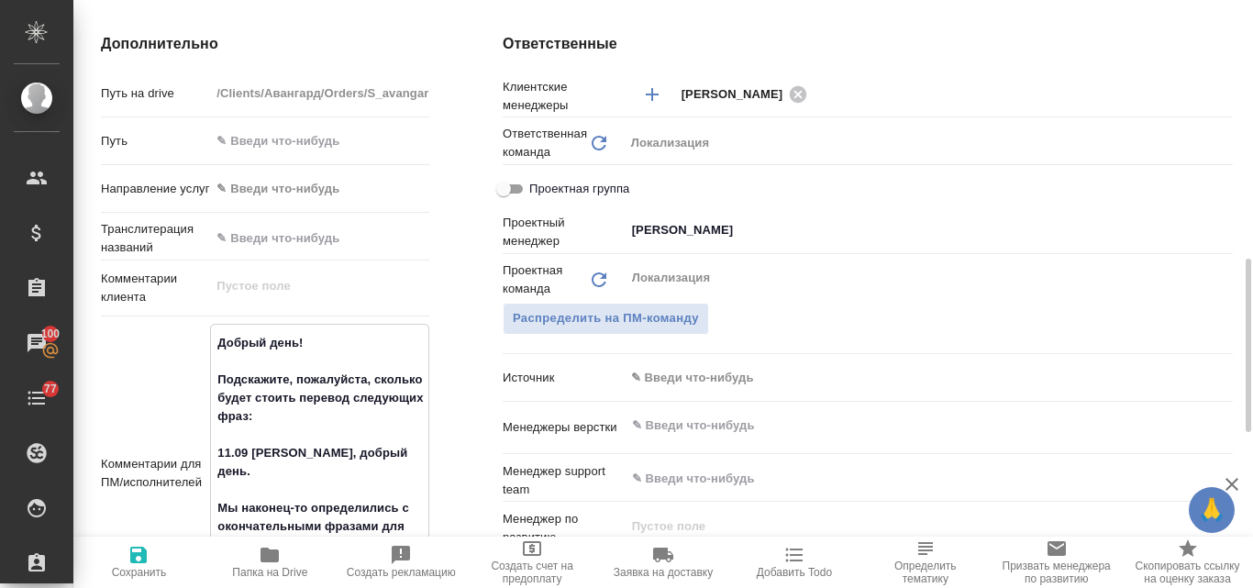
scroll to position [766, 0]
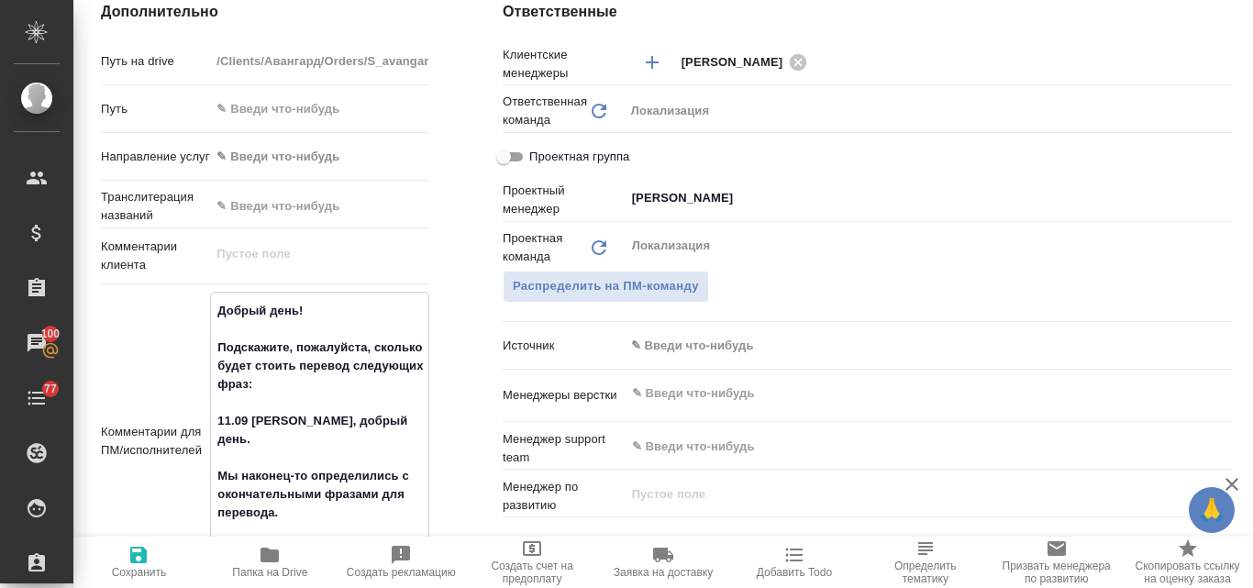
drag, startPoint x: 374, startPoint y: 418, endPoint x: 249, endPoint y: 415, distance: 124.8
click at [249, 415] on textarea "Добрый день! Подскажите, пожалуйста, сколько будет стоить перевод следующих фра…" at bounding box center [319, 439] width 217 height 288
type textarea "x"
type textarea "Добрый день! Подскажите, пожалуйста, сколько будет стоить перевод следующих фра…"
type textarea "x"
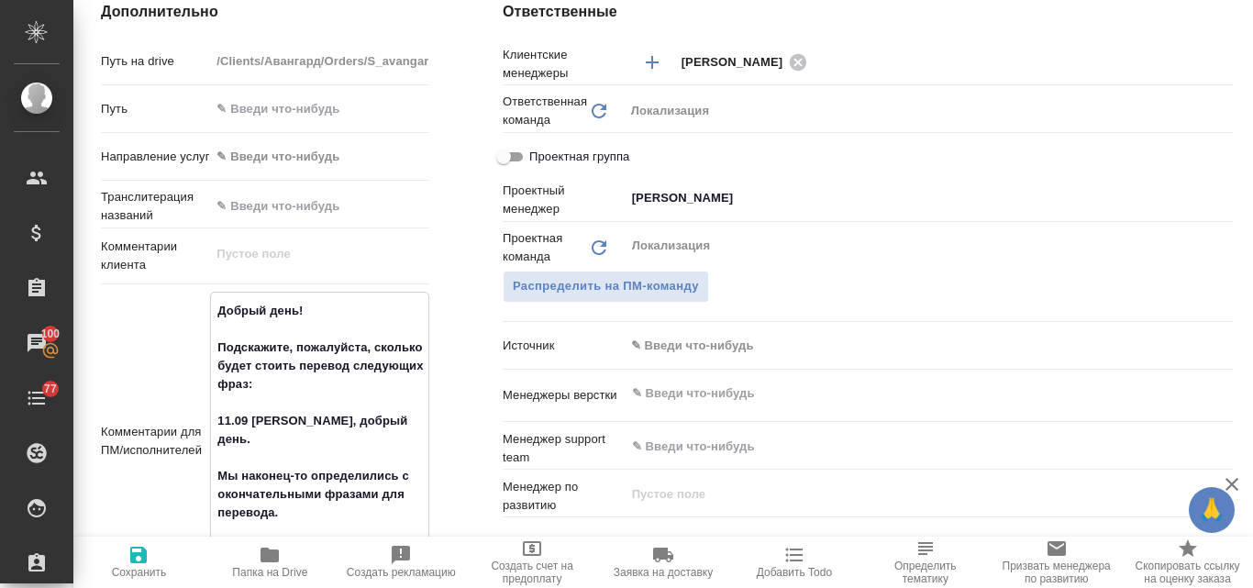
type textarea "x"
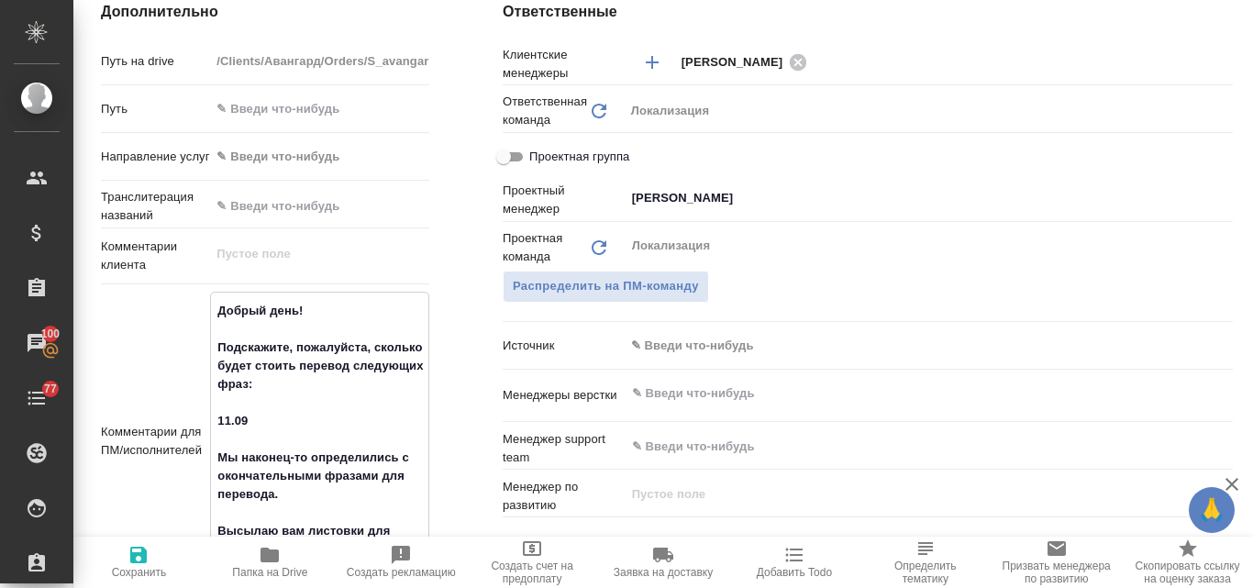
type textarea "Добрый день! Подскажите, пожалуйста, сколько будет стоить перевод следующих фра…"
type textarea "x"
click at [127, 572] on span "Сохранить" at bounding box center [139, 572] width 55 height 13
type textarea "x"
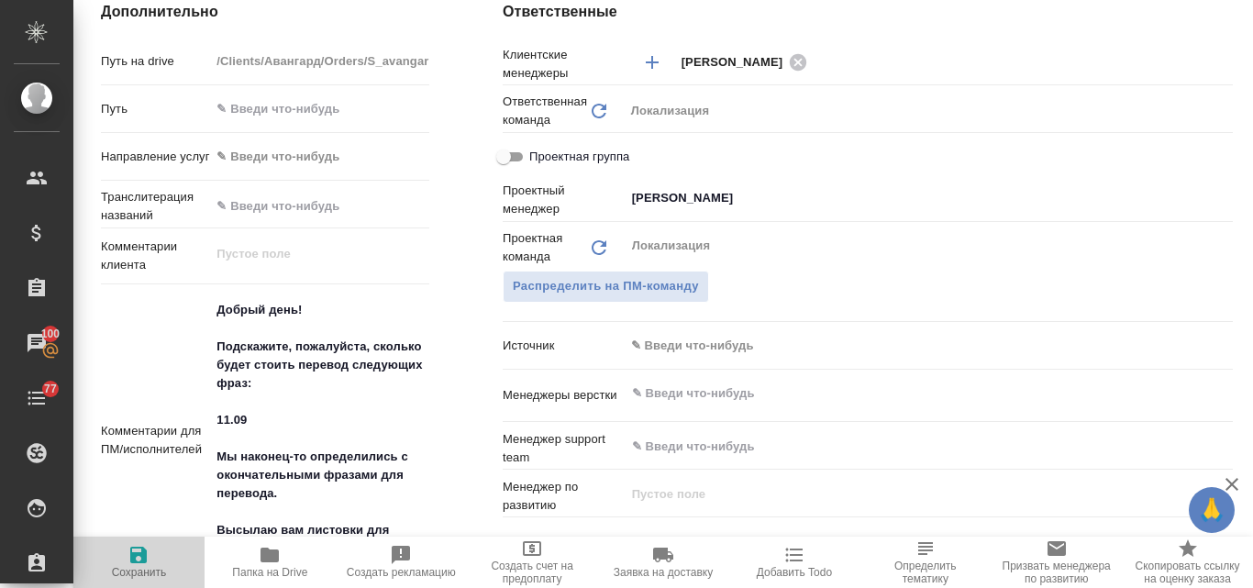
type textarea "x"
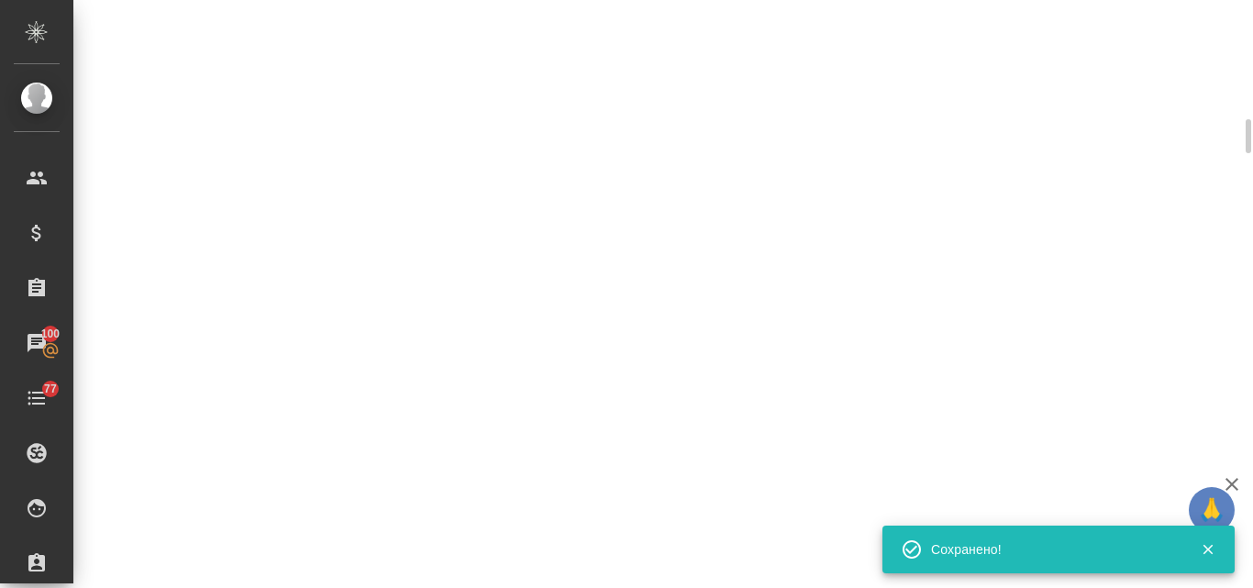
select select "RU"
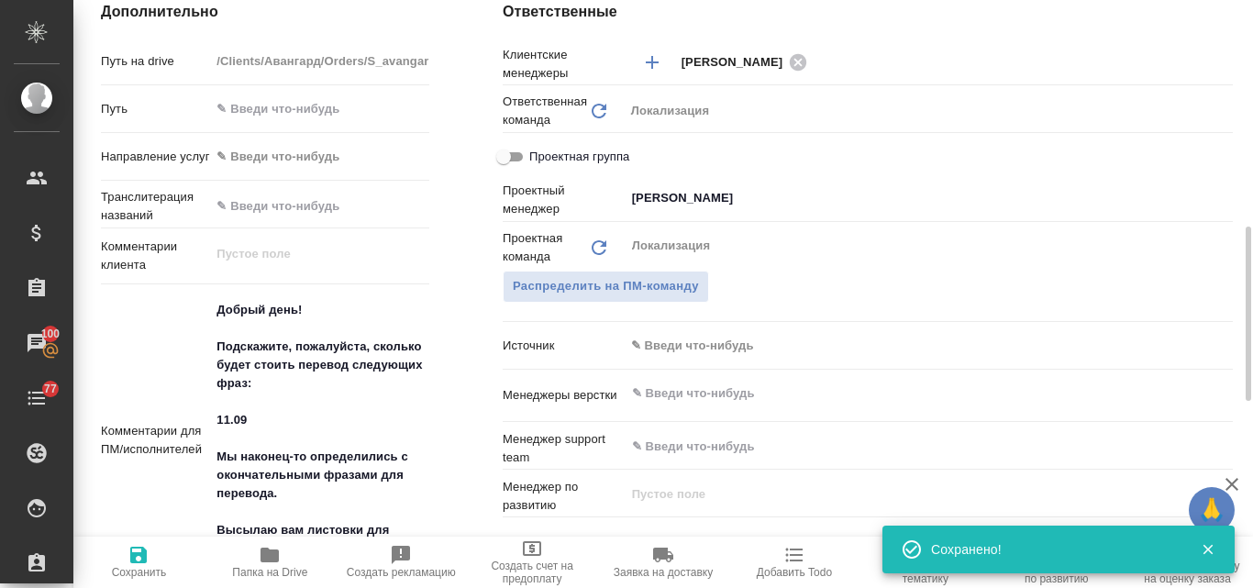
type textarea "x"
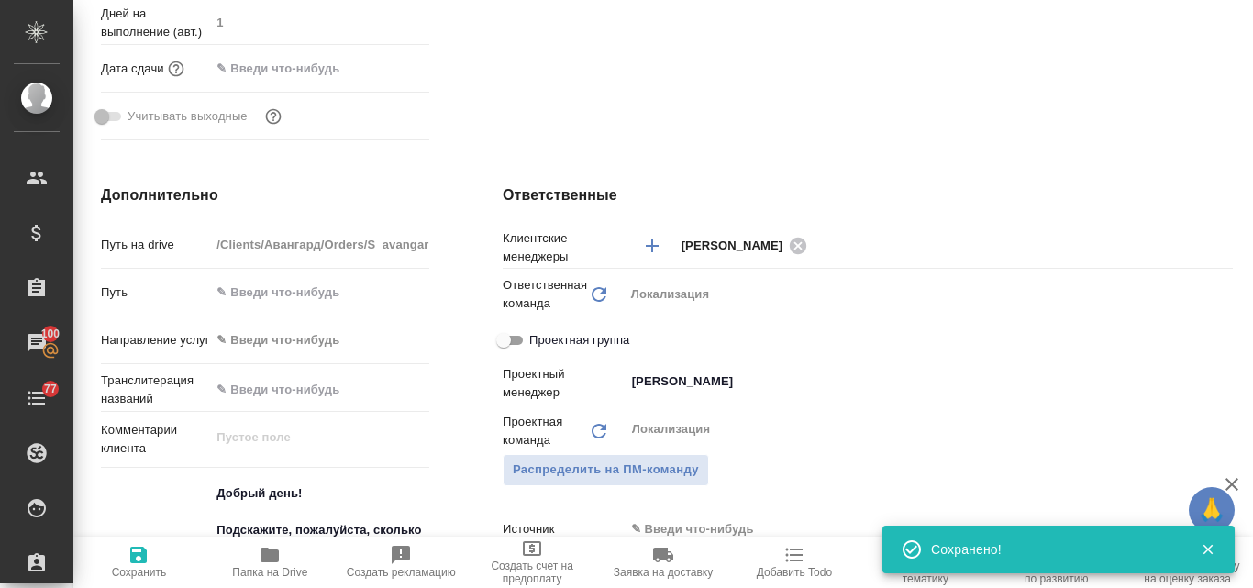
type textarea "x"
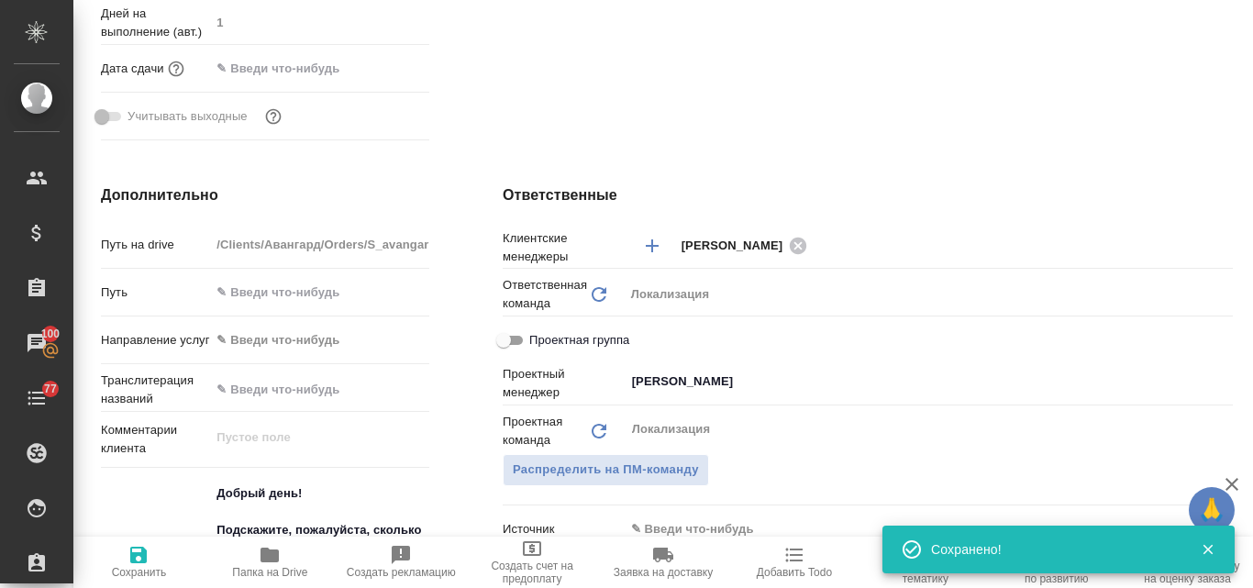
type textarea "x"
click at [669, 382] on input "Муталимов Марк" at bounding box center [898, 382] width 536 height 22
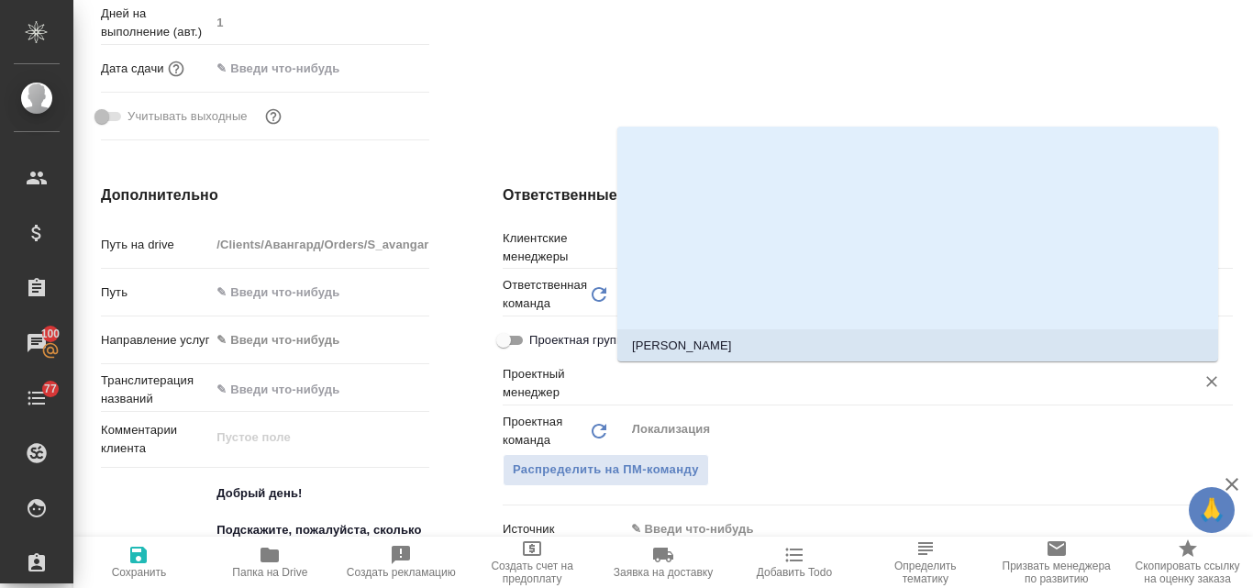
type textarea "x"
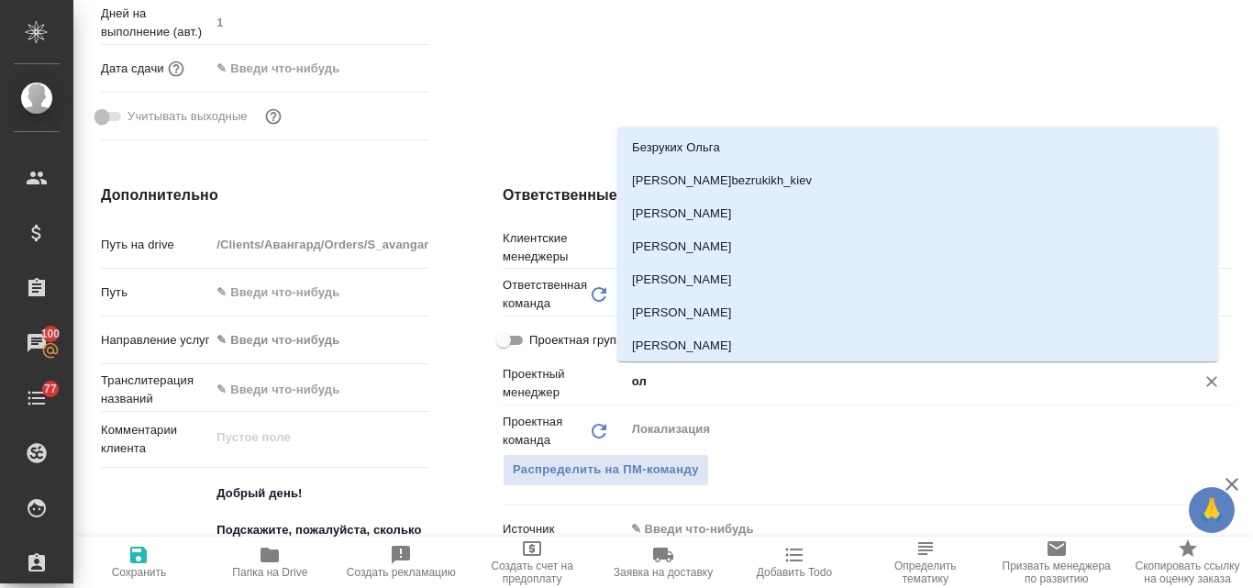
type input "о"
type textarea "x"
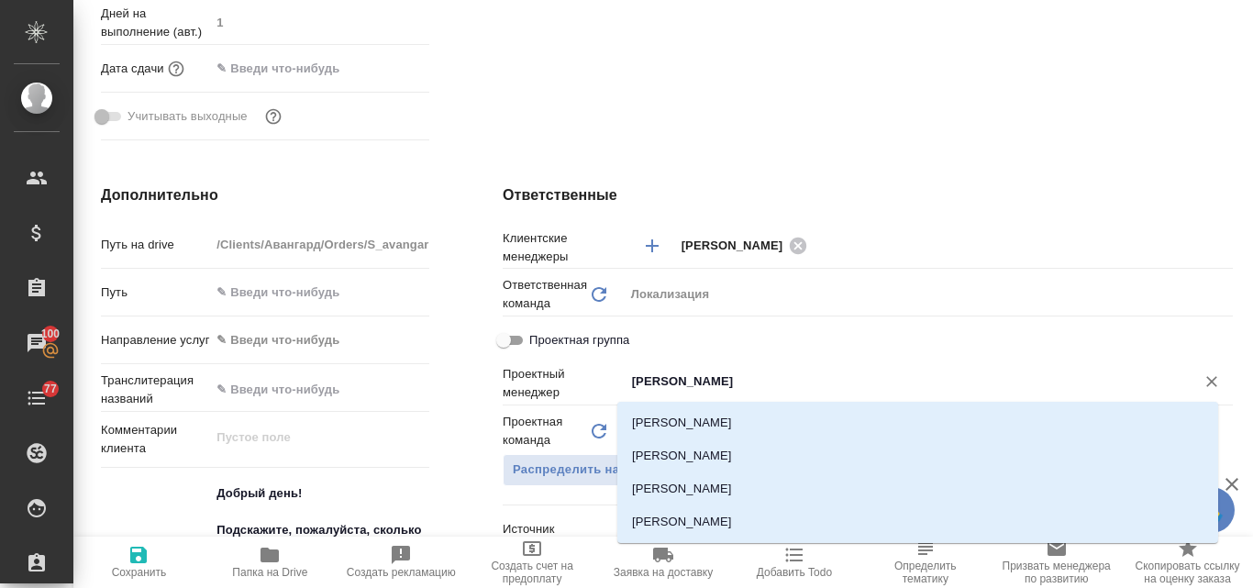
type input "третьякова"
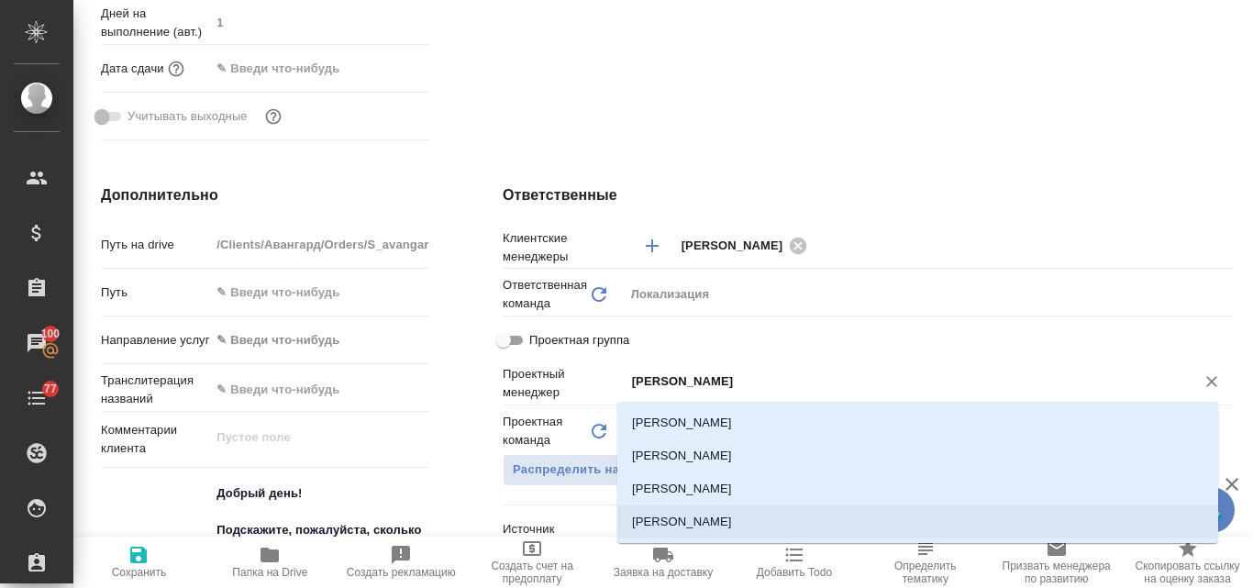
click at [719, 528] on li "Третьякова Ольга" at bounding box center [917, 521] width 601 height 33
type textarea "x"
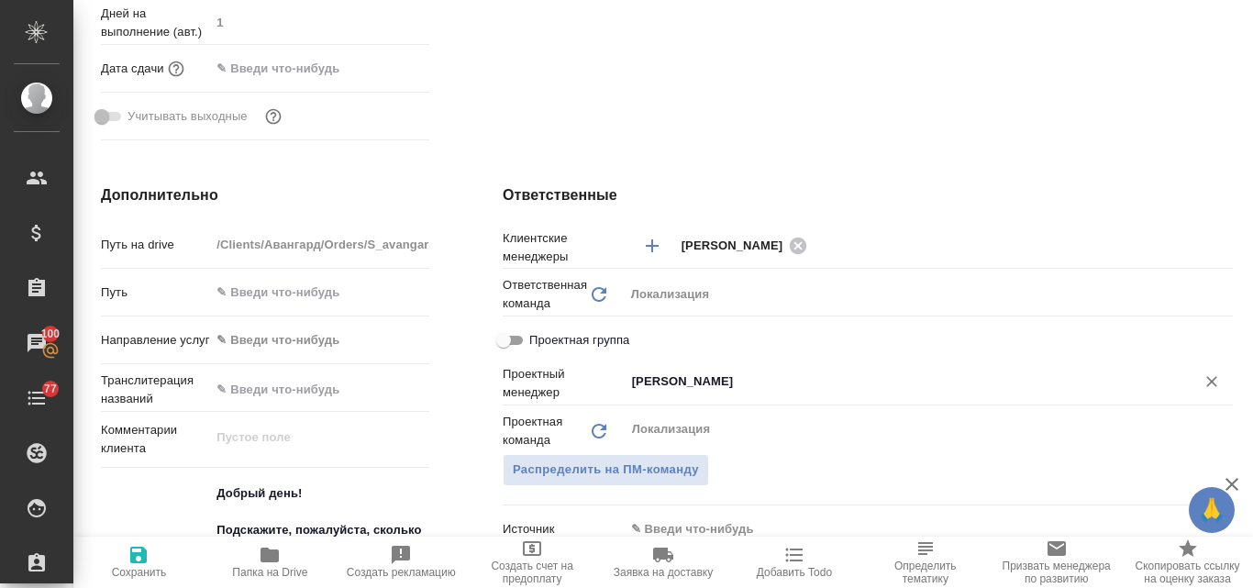
type input "Третьякова Ольга"
click at [134, 563] on icon "button" at bounding box center [138, 555] width 17 height 17
type textarea "x"
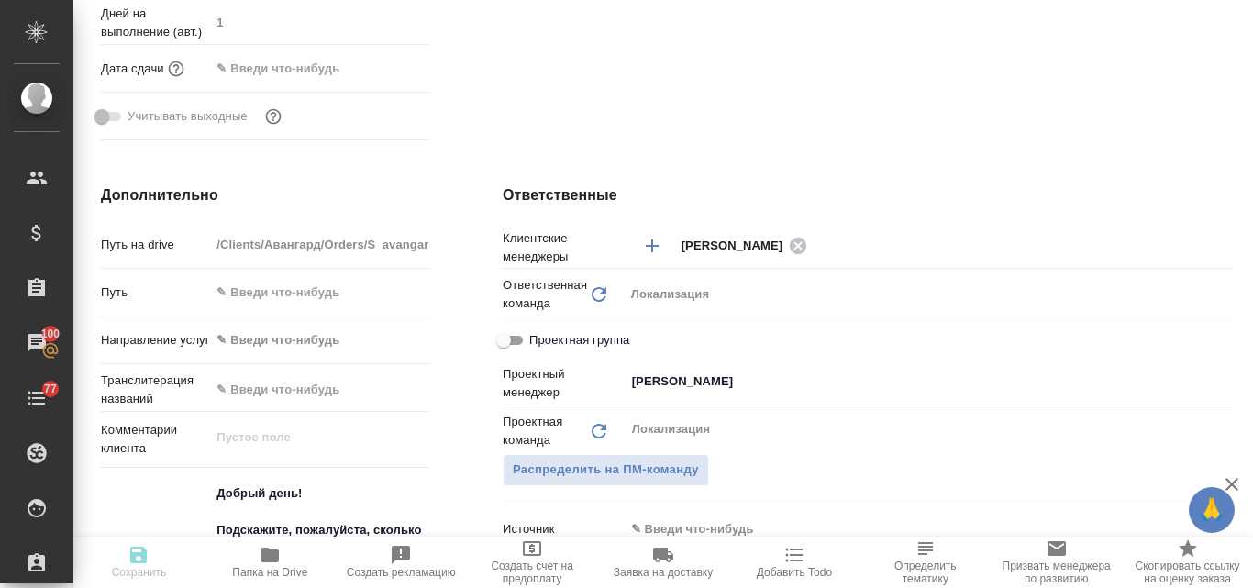
type textarea "x"
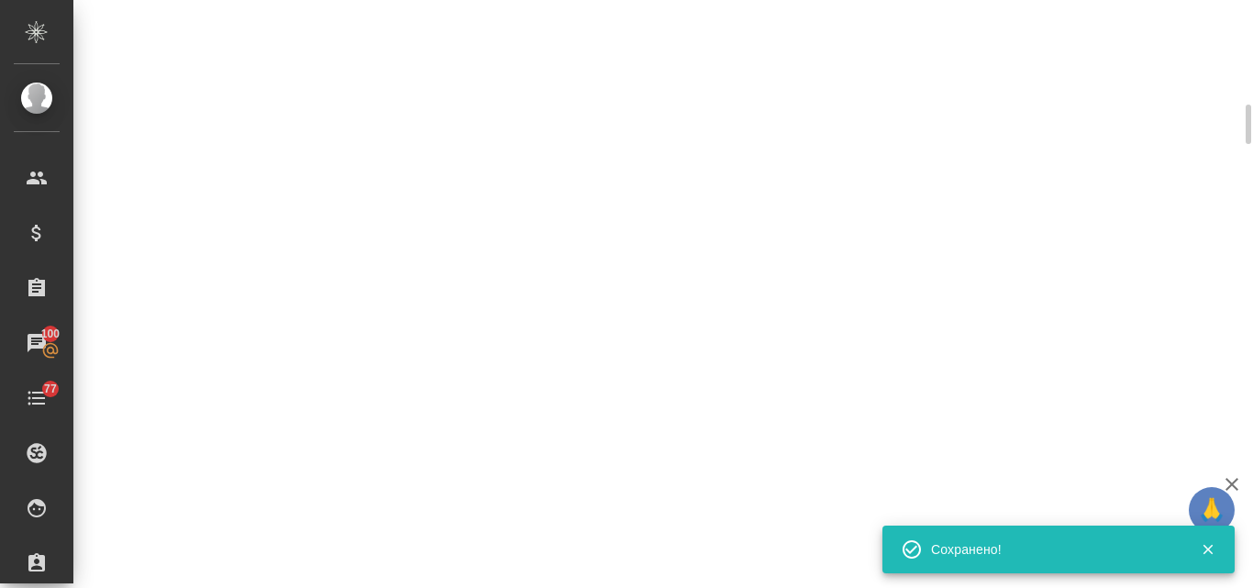
select select "RU"
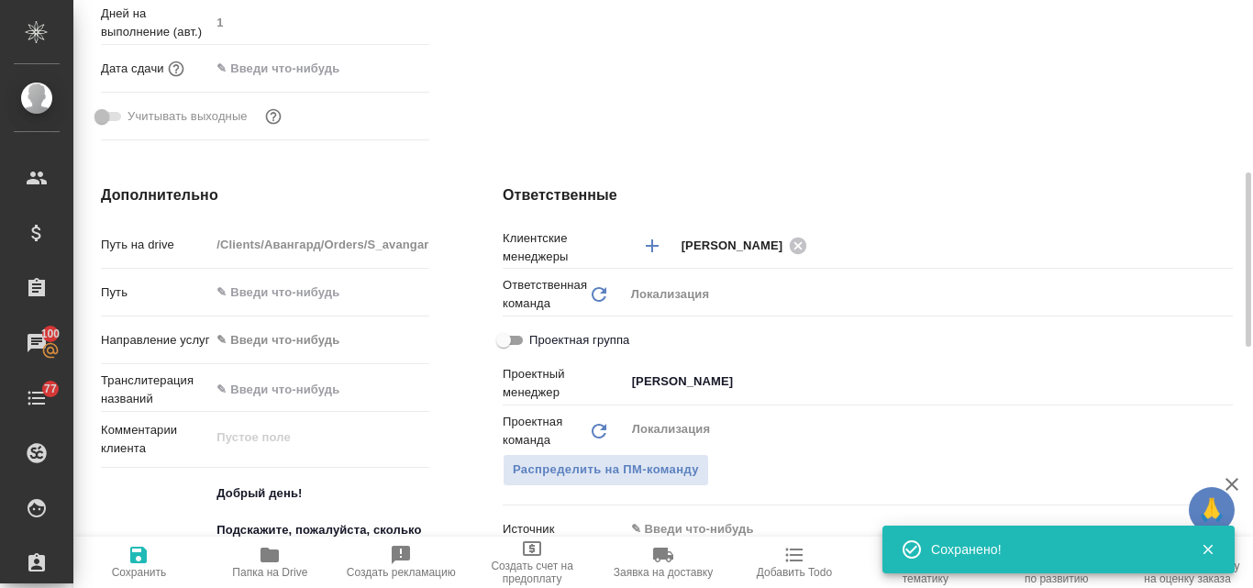
type textarea "x"
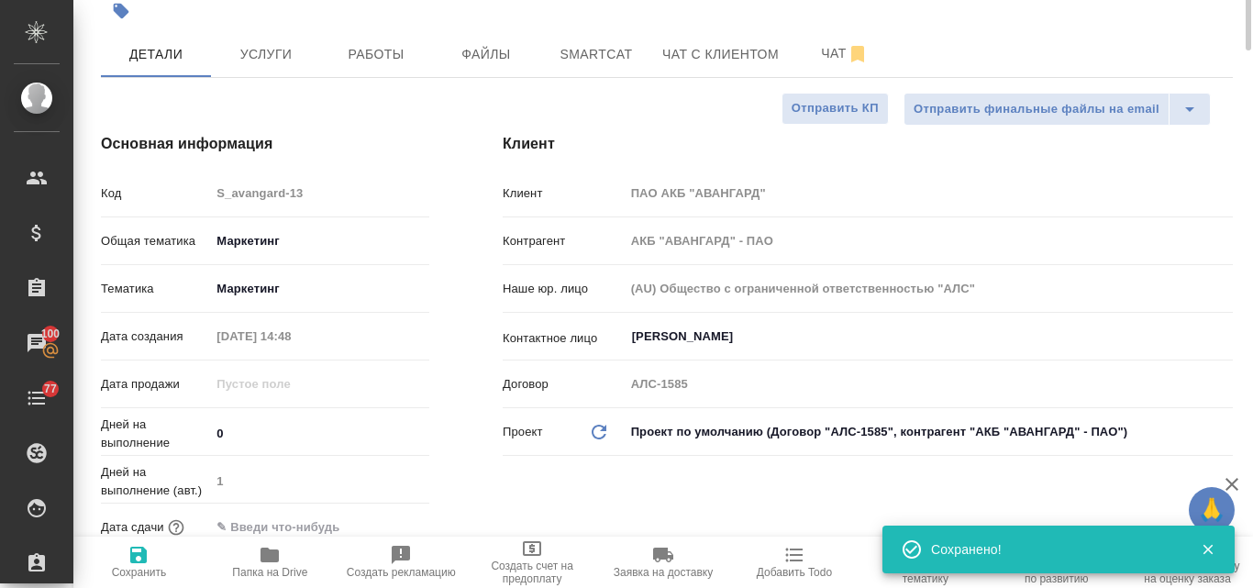
scroll to position [0, 0]
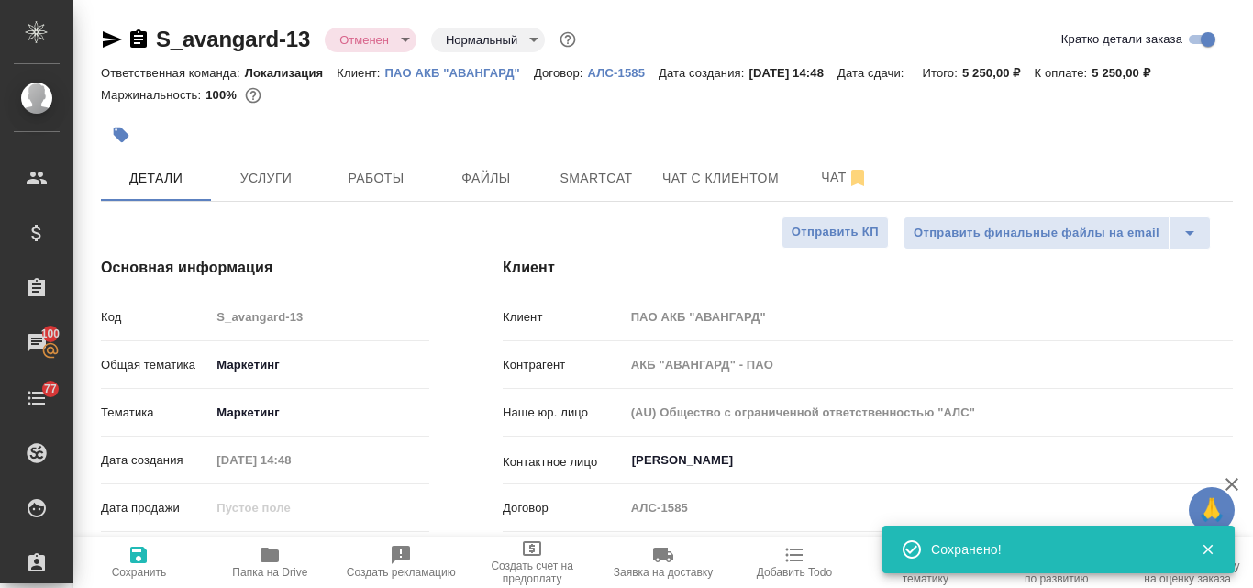
click at [102, 39] on icon "button" at bounding box center [112, 39] width 22 height 22
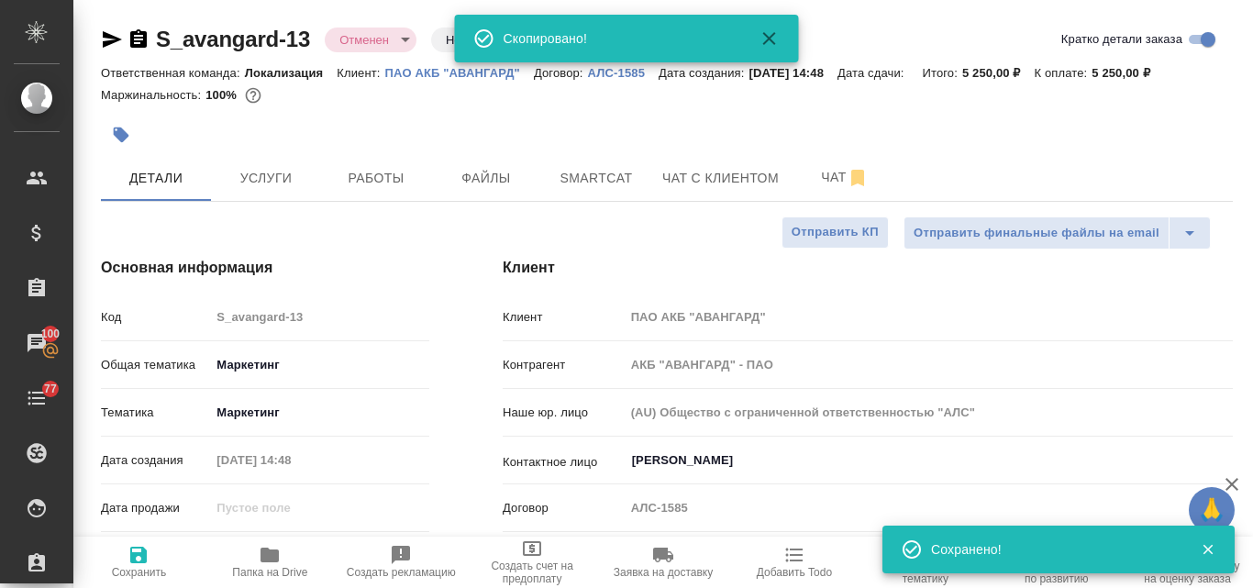
type textarea "x"
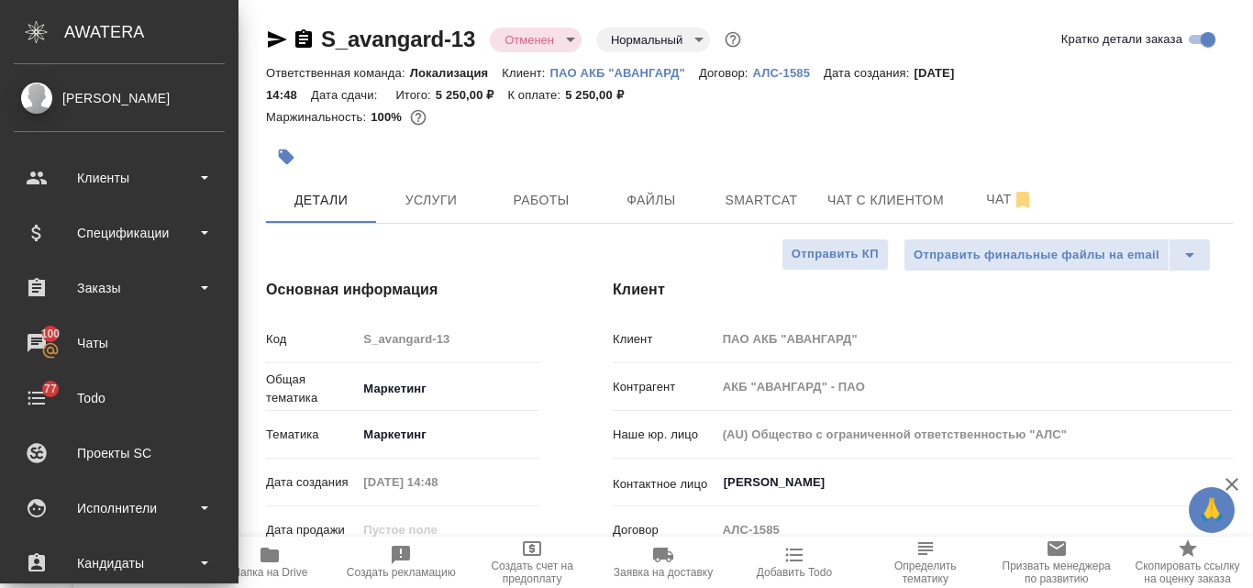
type textarea "x"
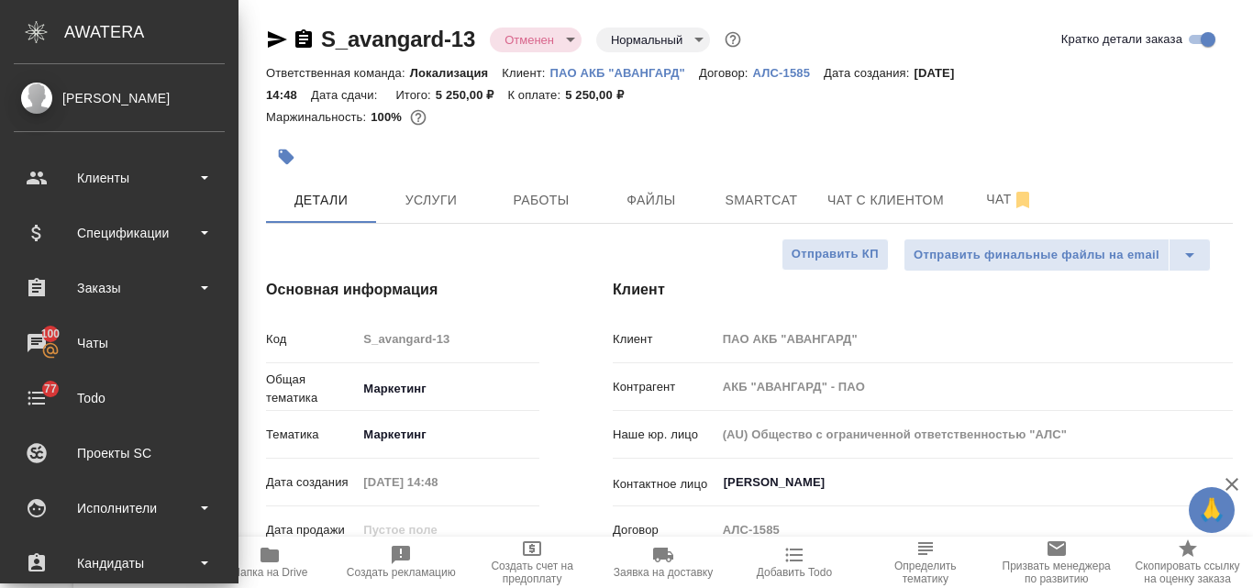
type textarea "x"
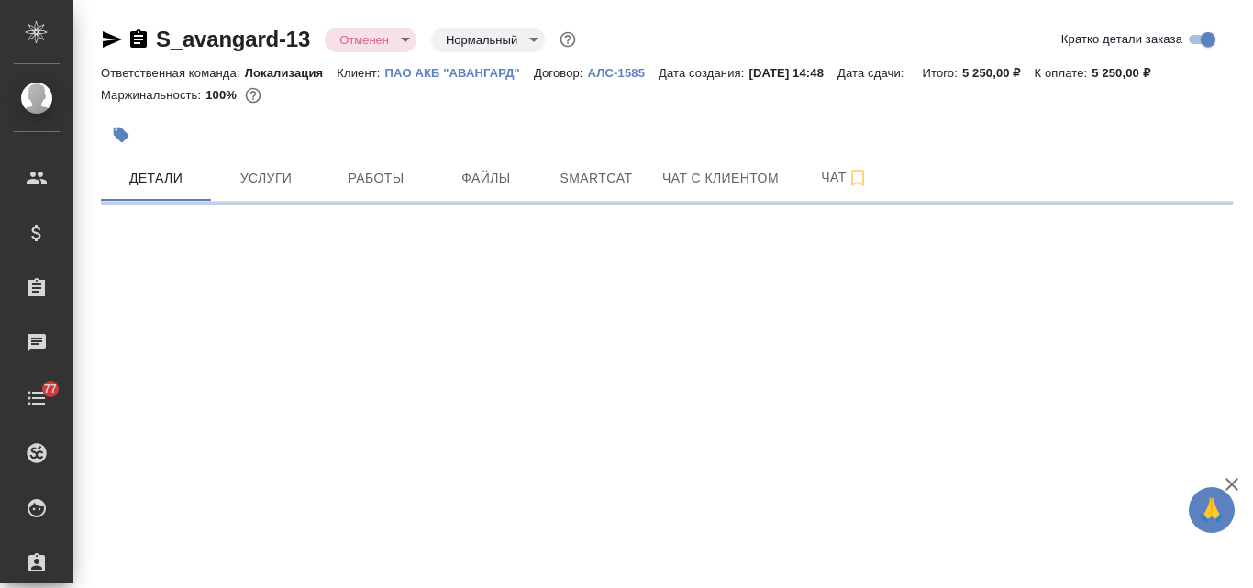
select select "RU"
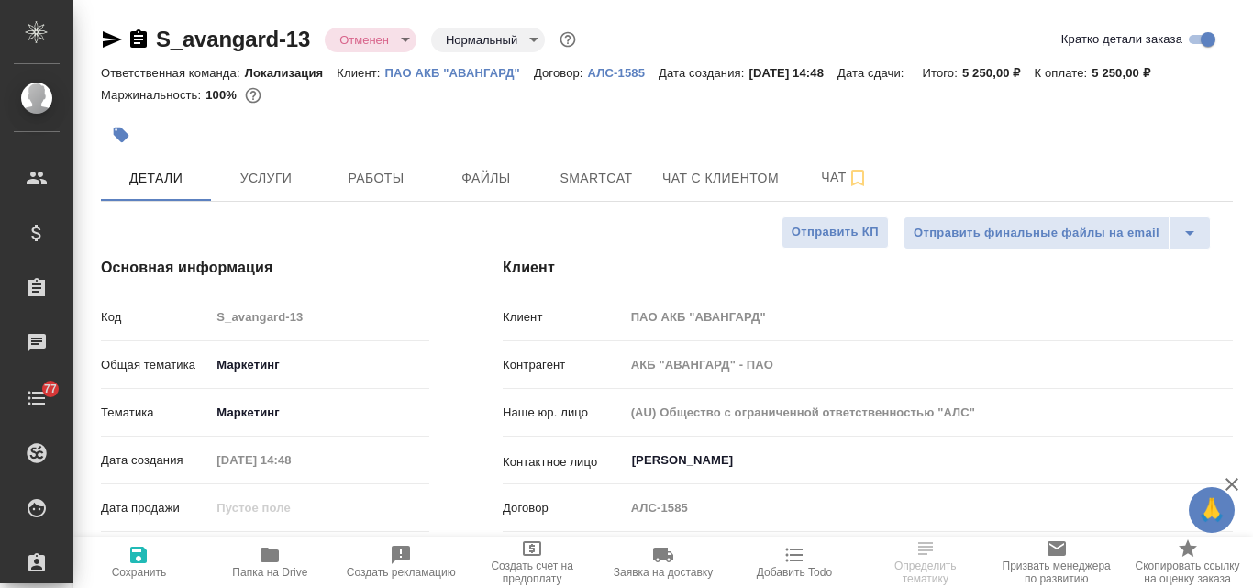
type textarea "x"
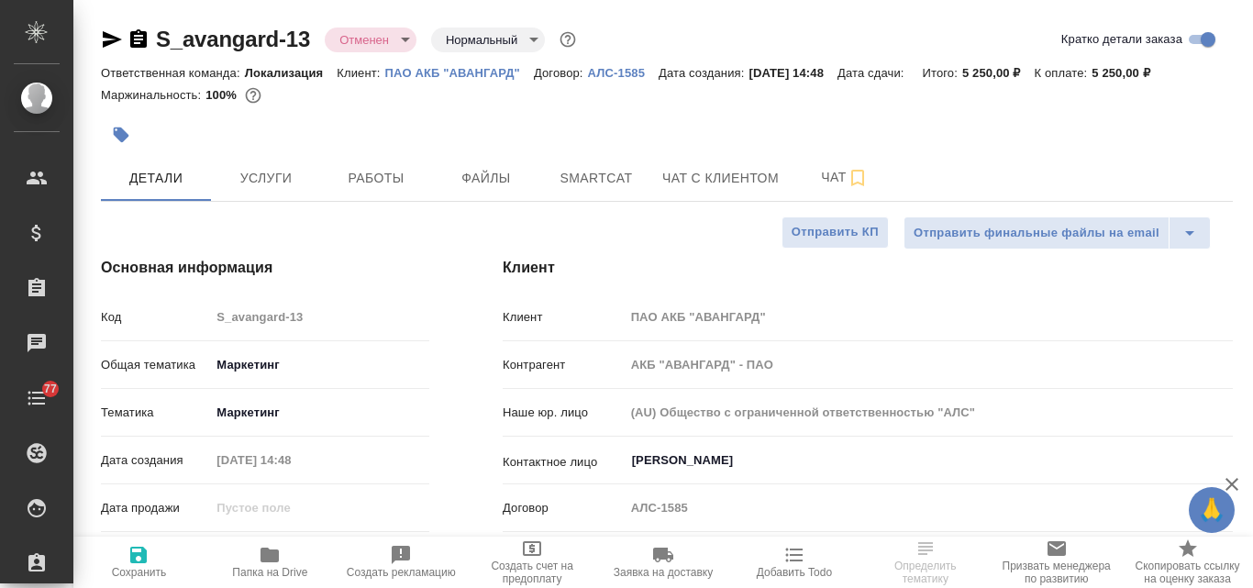
type textarea "x"
click at [403, 47] on body "🙏 .cls-1 fill:#fff; AWATERA Valyaeva Anna Клиенты Спецификации Заказы Чаты 77 T…" at bounding box center [626, 294] width 1253 height 588
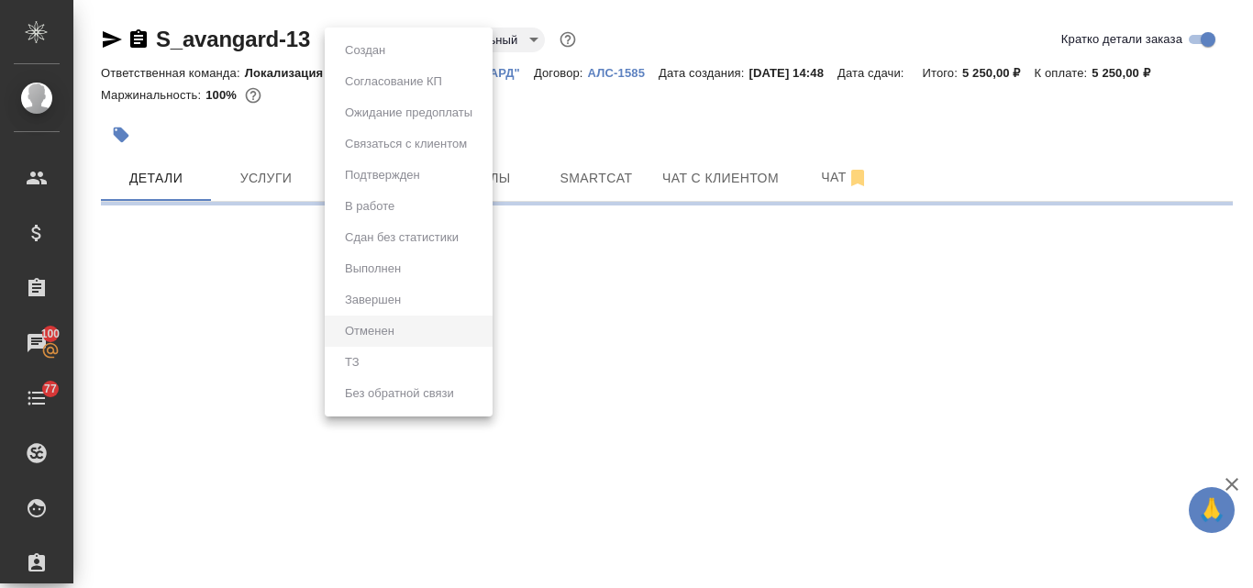
select select "RU"
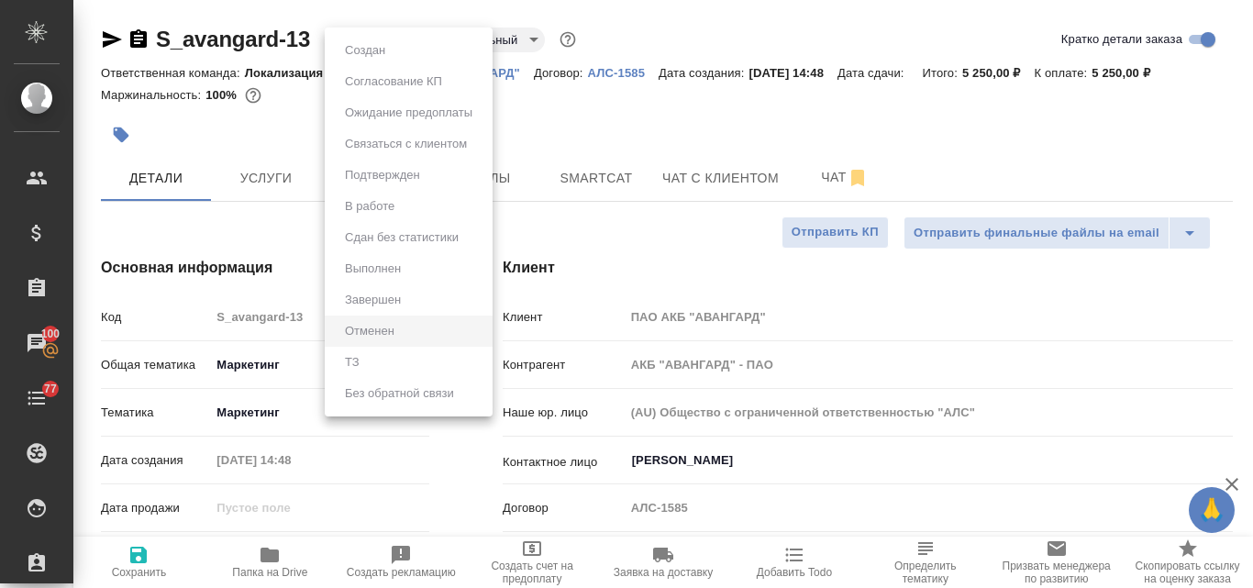
type textarea "x"
click at [266, 110] on div at bounding box center [626, 294] width 1253 height 588
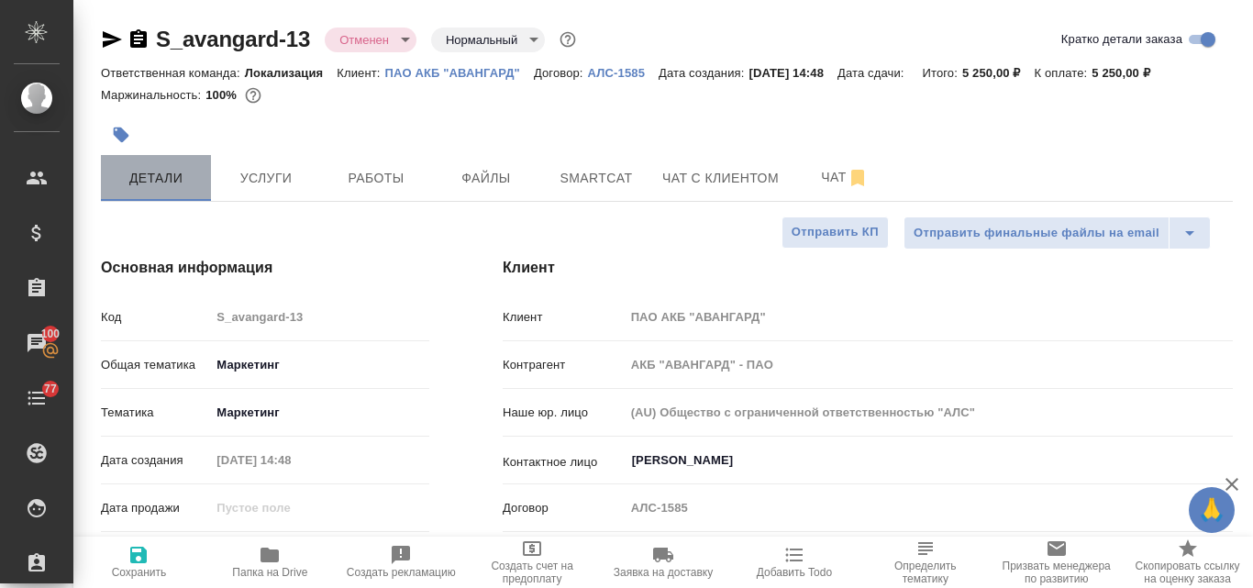
click at [172, 180] on span "Детали" at bounding box center [156, 178] width 88 height 23
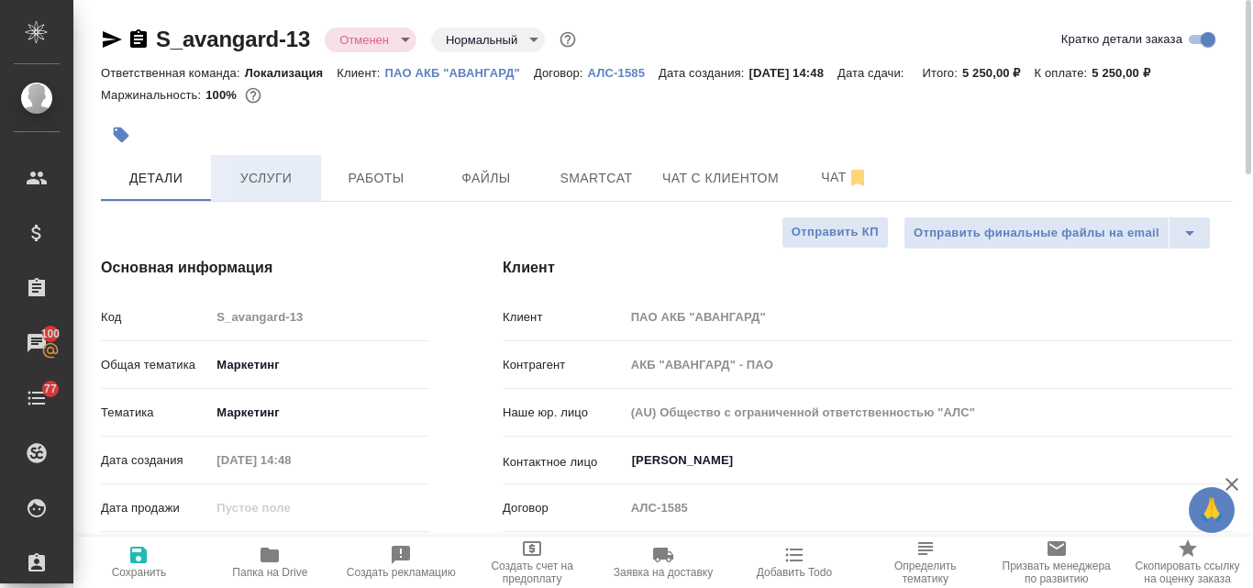
click at [244, 190] on button "Услуги" at bounding box center [266, 178] width 110 height 46
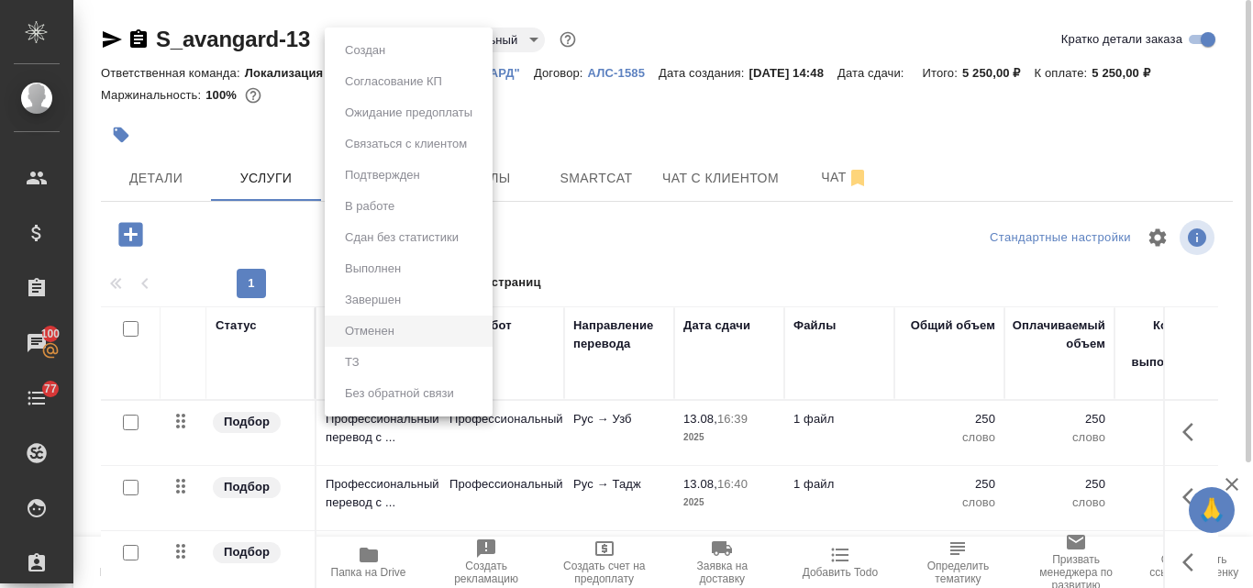
click at [408, 42] on body "🙏 .cls-1 fill:#fff; AWATERA Valyaeva Anna Клиенты Спецификации Заказы 100 Чаты …" at bounding box center [626, 294] width 1253 height 588
drag, startPoint x: 665, startPoint y: 238, endPoint x: 653, endPoint y: 244, distance: 13.1
click at [663, 240] on div at bounding box center [626, 294] width 1253 height 588
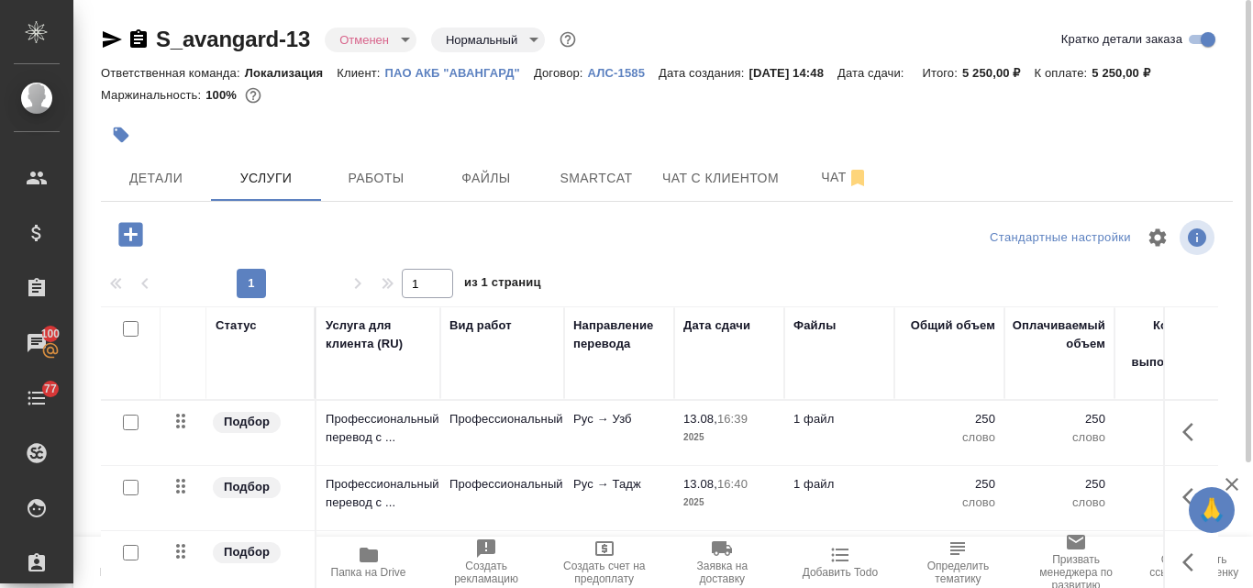
scroll to position [92, 0]
